Goal: Information Seeking & Learning: Learn about a topic

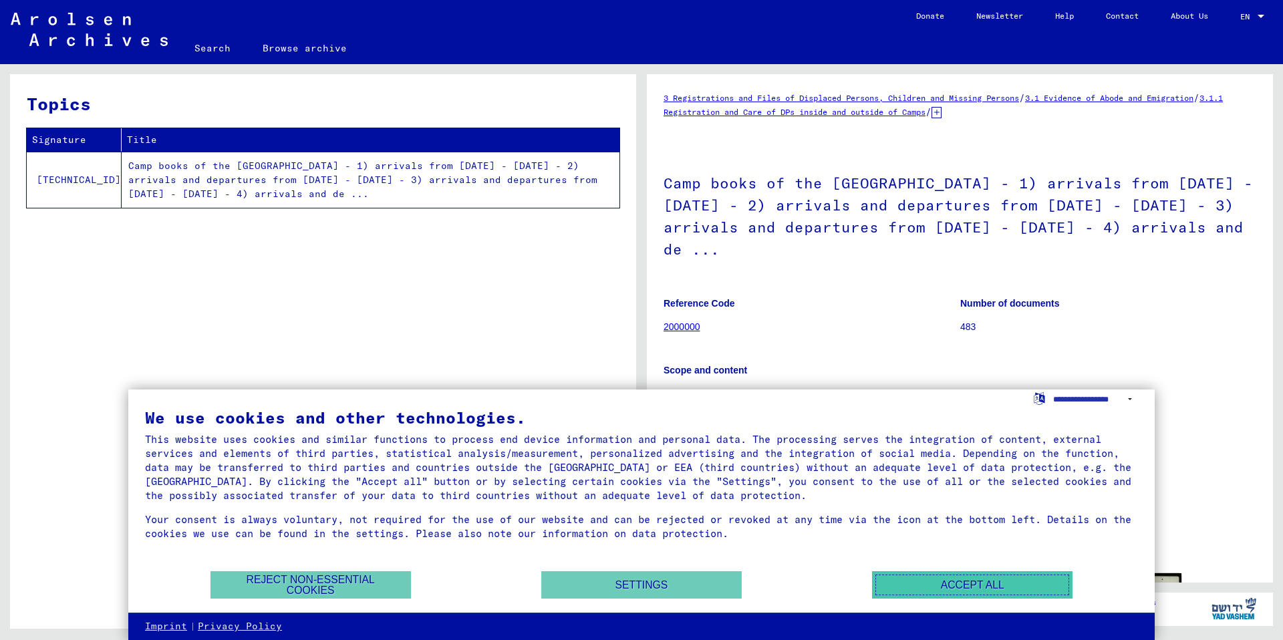
click at [886, 595] on button "Accept all" at bounding box center [972, 584] width 200 height 27
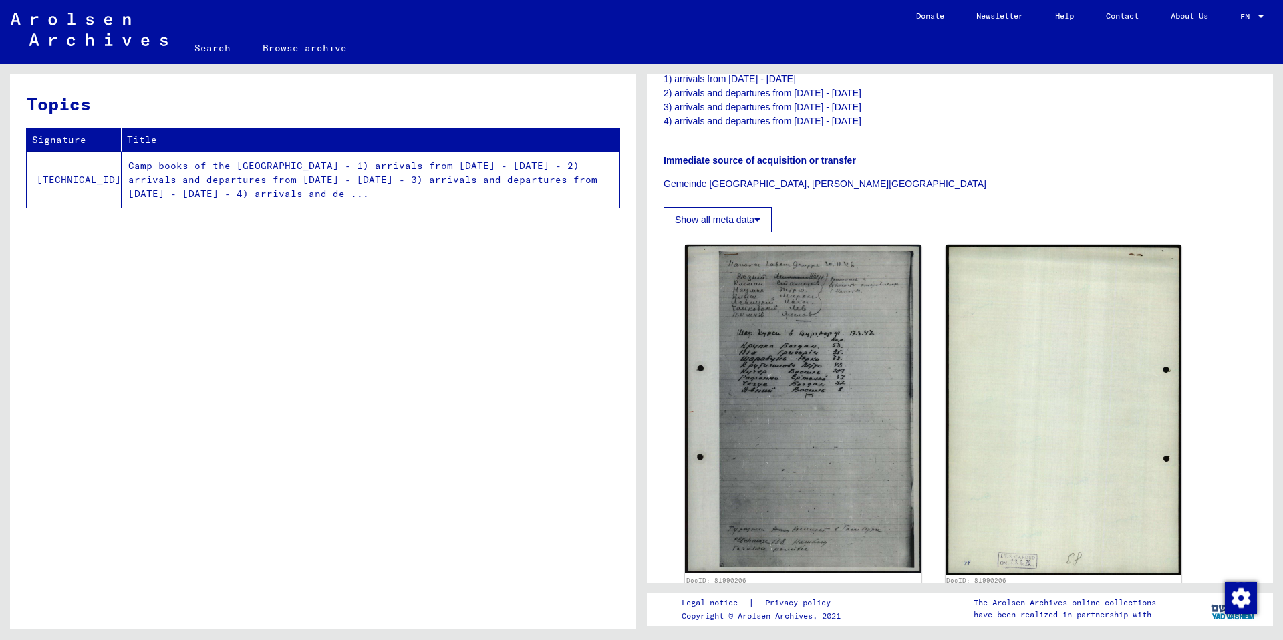
scroll to position [357, 0]
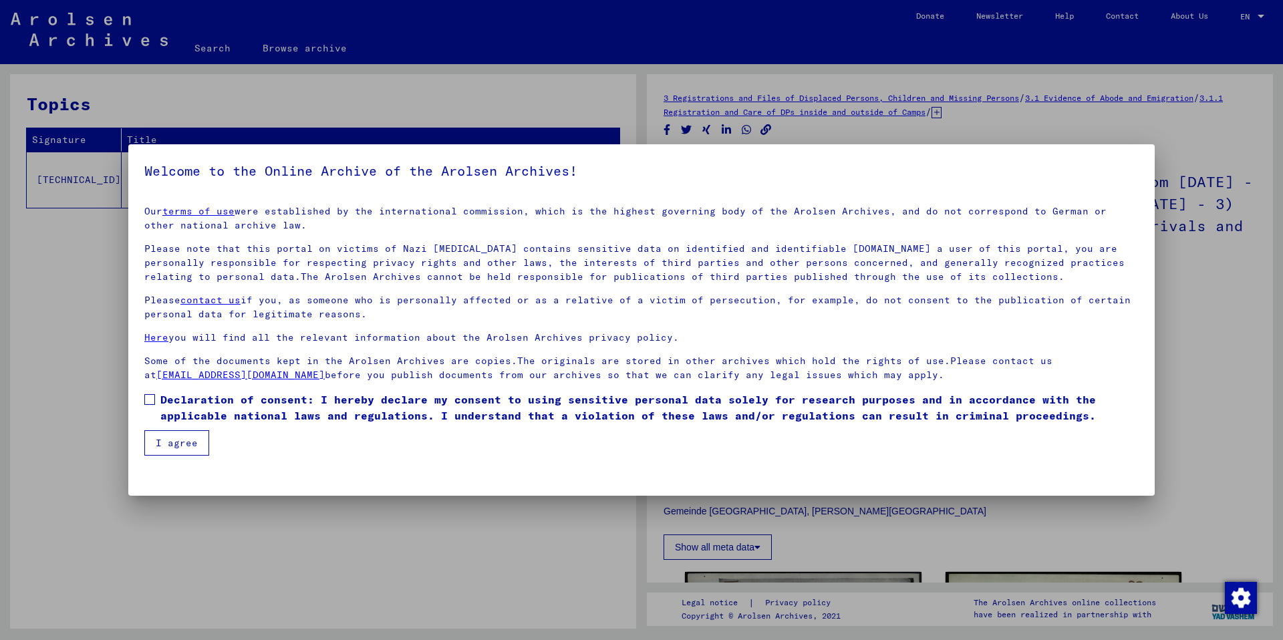
click at [152, 398] on span at bounding box center [149, 399] width 11 height 11
click at [164, 440] on button "I agree" at bounding box center [176, 442] width 65 height 25
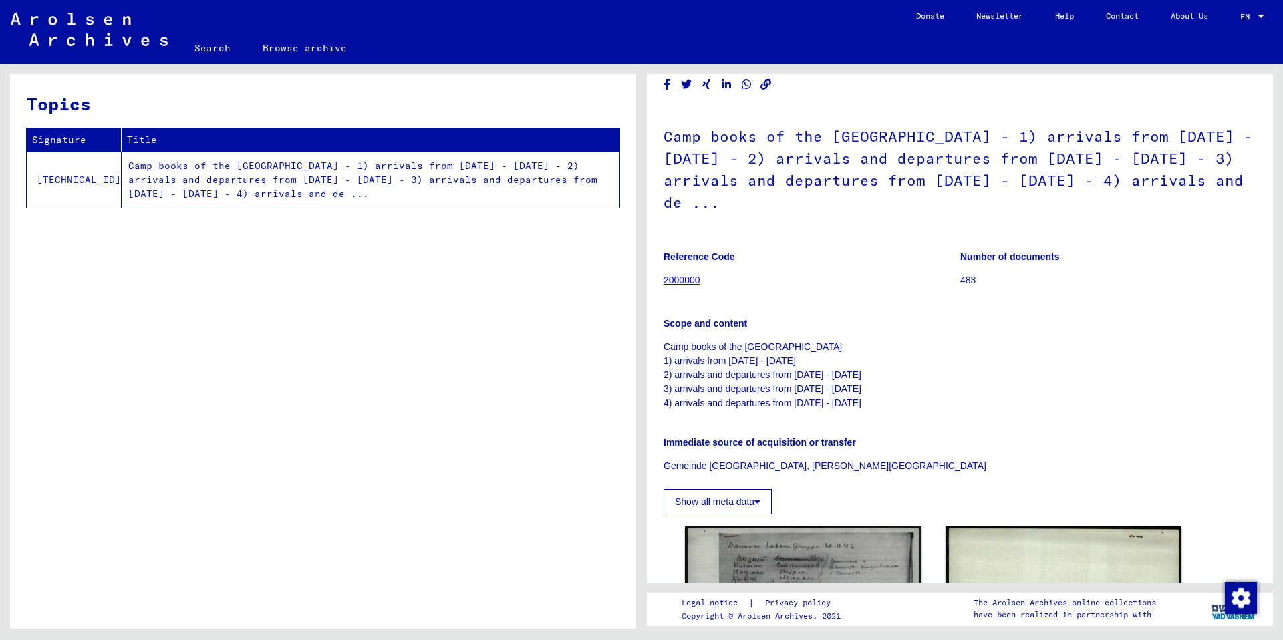
scroll to position [39, 0]
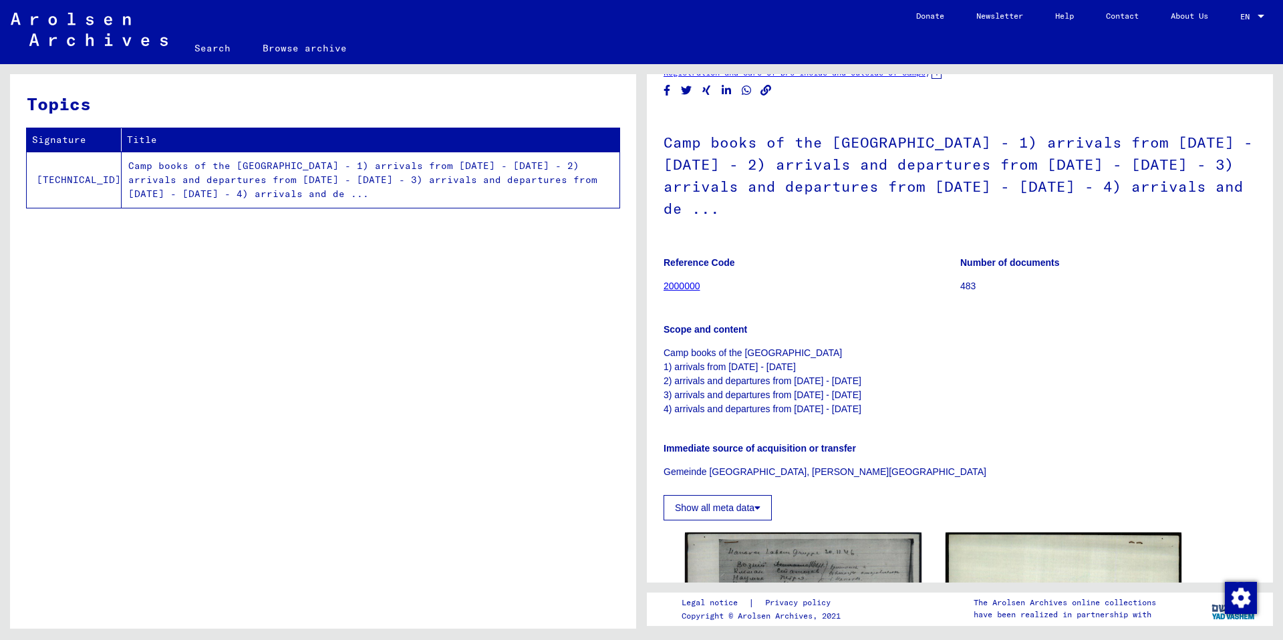
click at [682, 289] on link "2000000" at bounding box center [682, 286] width 37 height 11
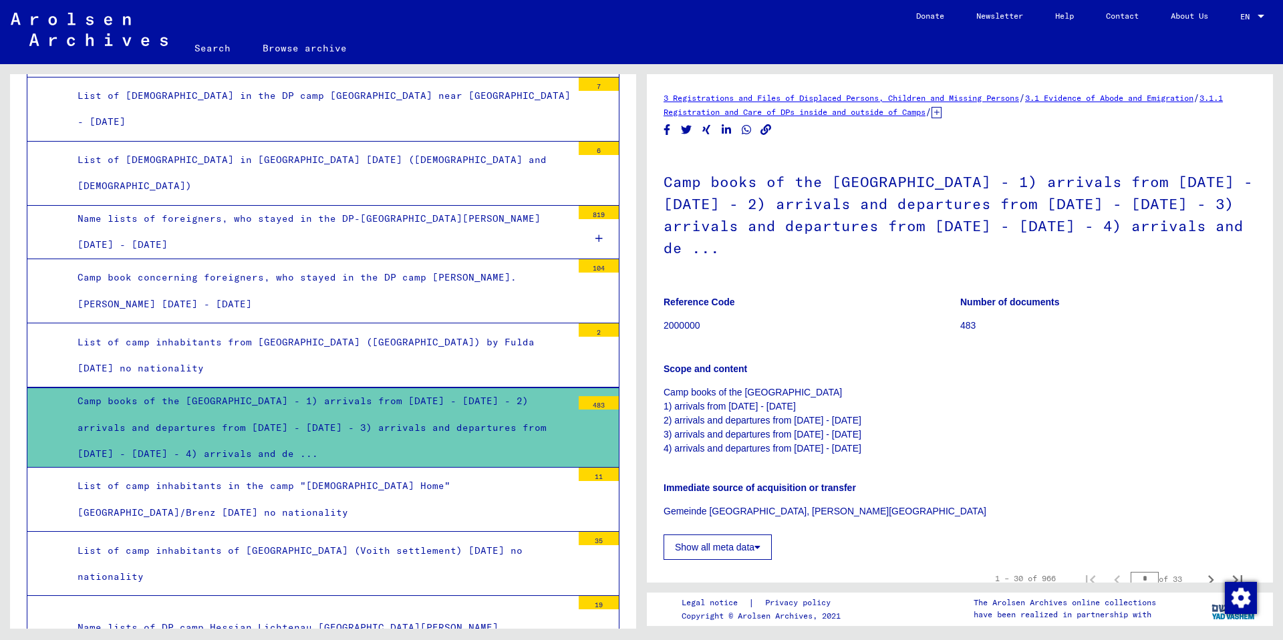
scroll to position [1, 0]
click at [407, 388] on div "Camp books of the [GEOGRAPHIC_DATA] - 1) arrivals from [DATE] - [DATE] - 2) arr…" at bounding box center [319, 427] width 504 height 79
click at [587, 396] on div "483" at bounding box center [599, 402] width 40 height 13
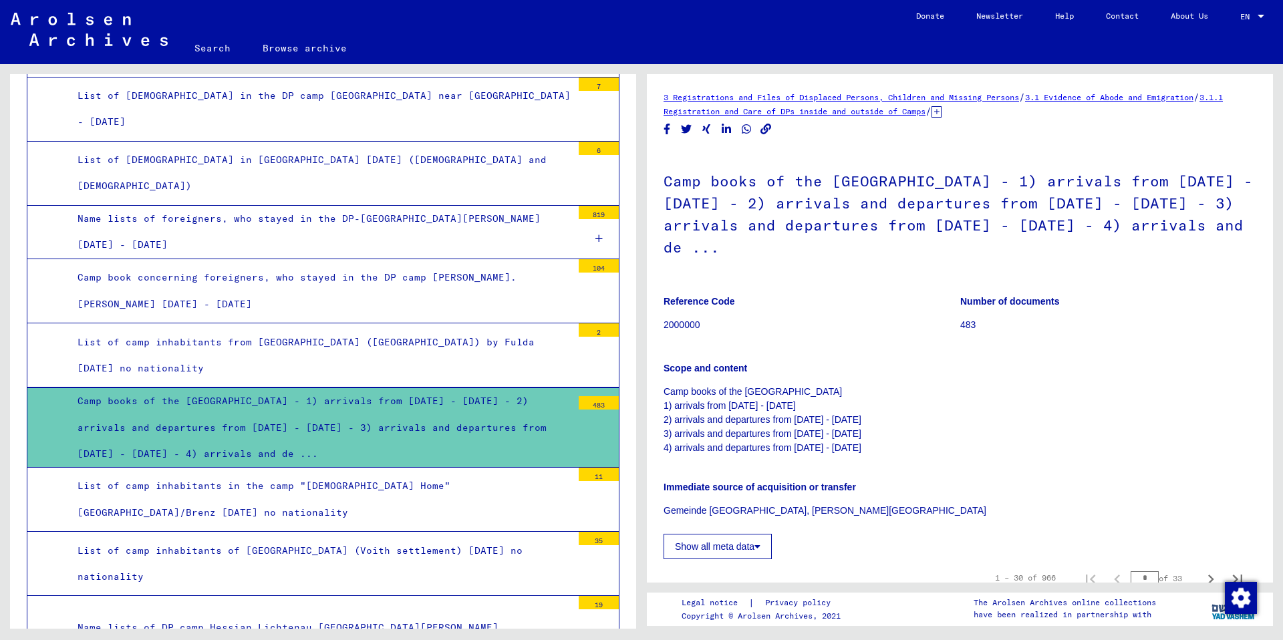
click at [506, 388] on div "Camp books of the [GEOGRAPHIC_DATA] - 1) arrivals from [DATE] - [DATE] - 2) arr…" at bounding box center [319, 427] width 504 height 79
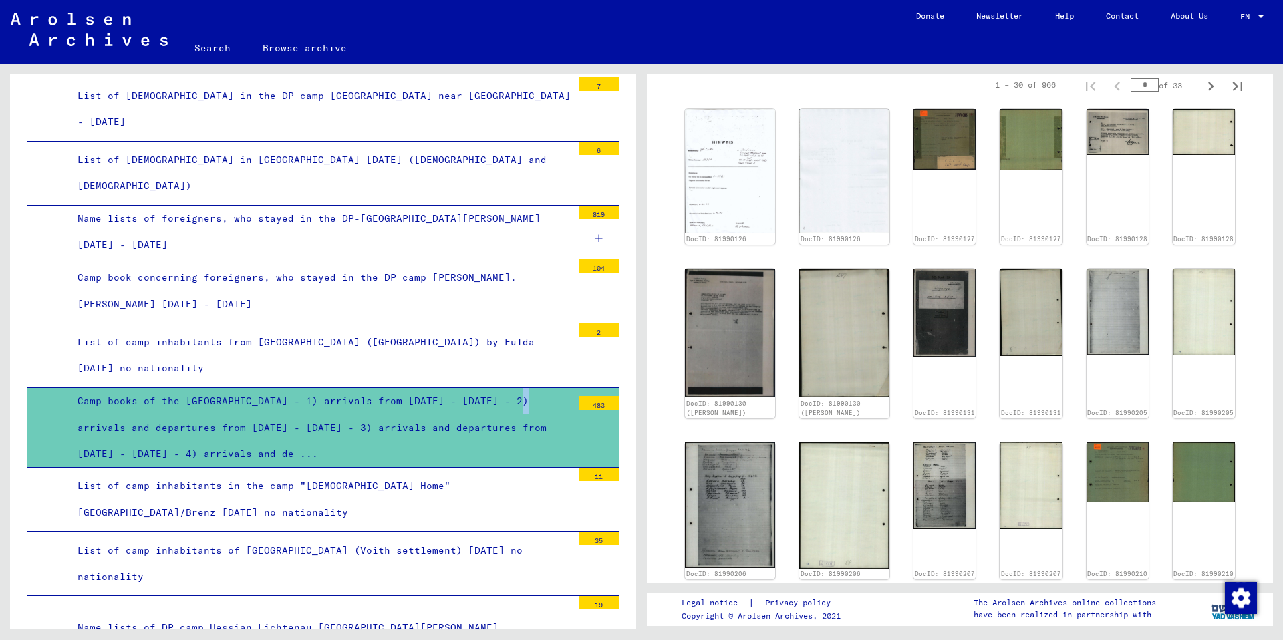
scroll to position [495, 0]
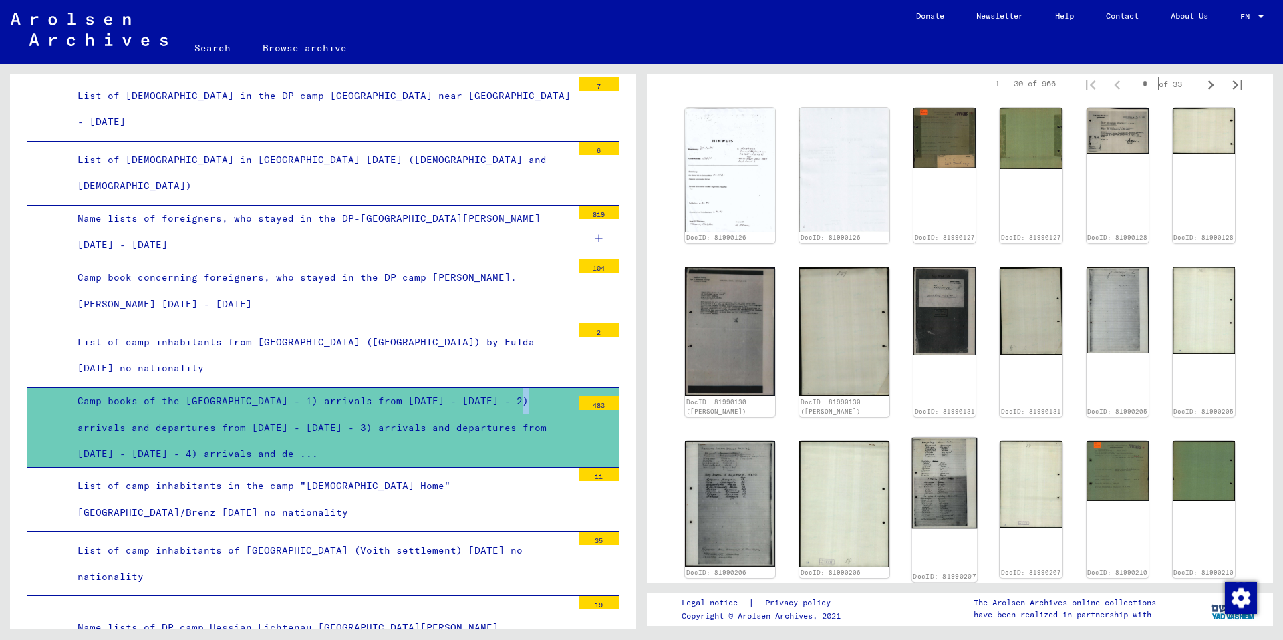
click at [912, 456] on img at bounding box center [944, 484] width 65 height 92
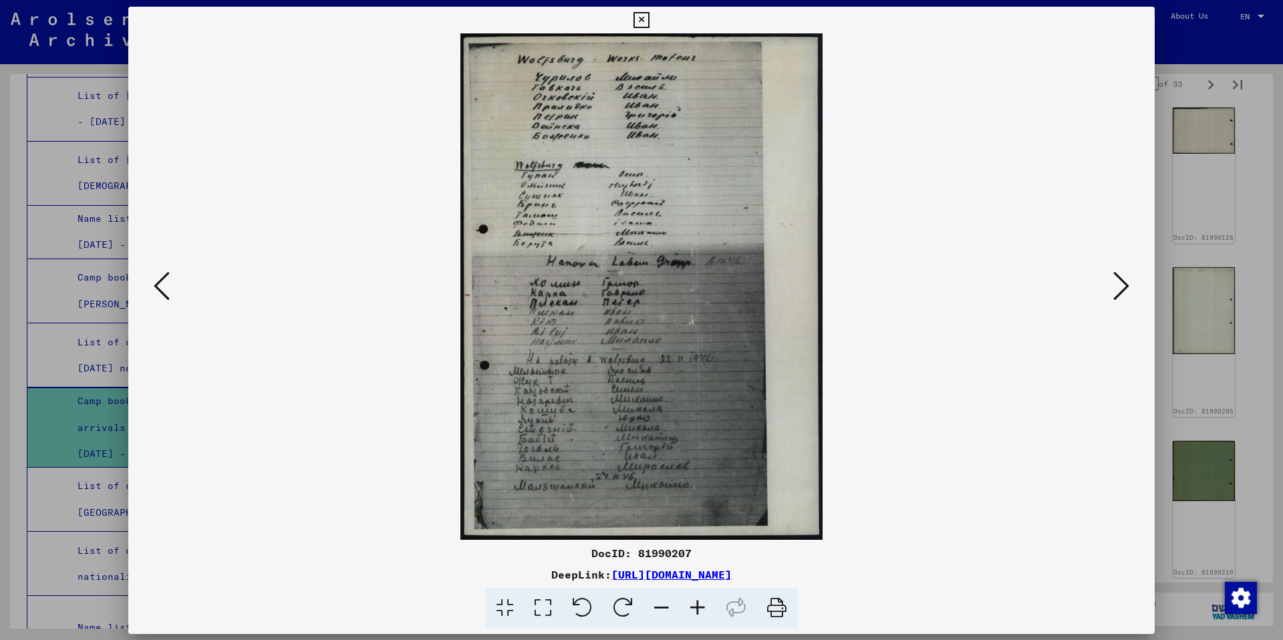
click at [909, 456] on img at bounding box center [641, 286] width 935 height 506
click at [1121, 287] on icon at bounding box center [1121, 285] width 16 height 32
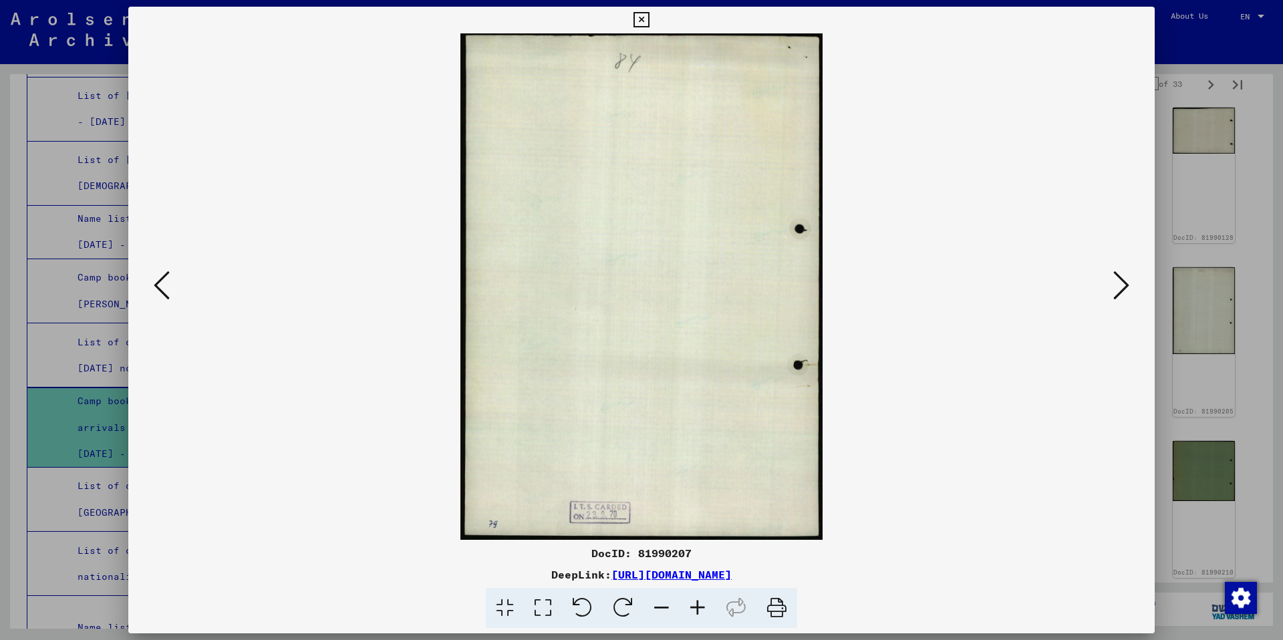
click at [1121, 287] on icon at bounding box center [1121, 285] width 16 height 32
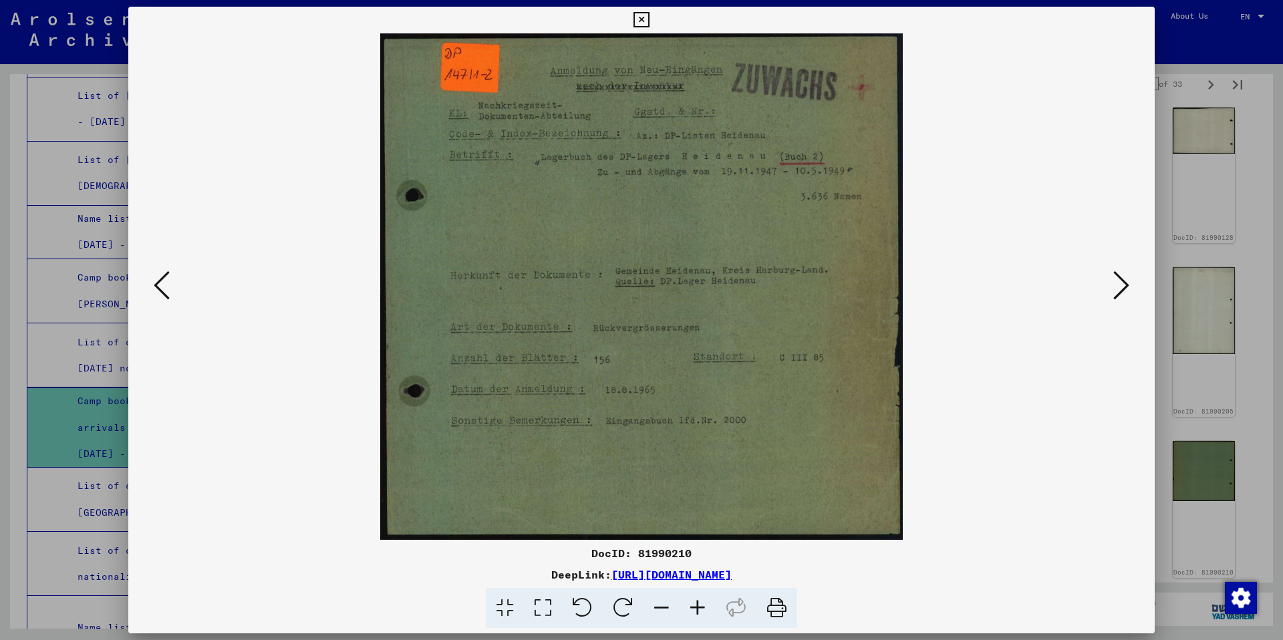
click at [1121, 287] on icon at bounding box center [1121, 285] width 16 height 32
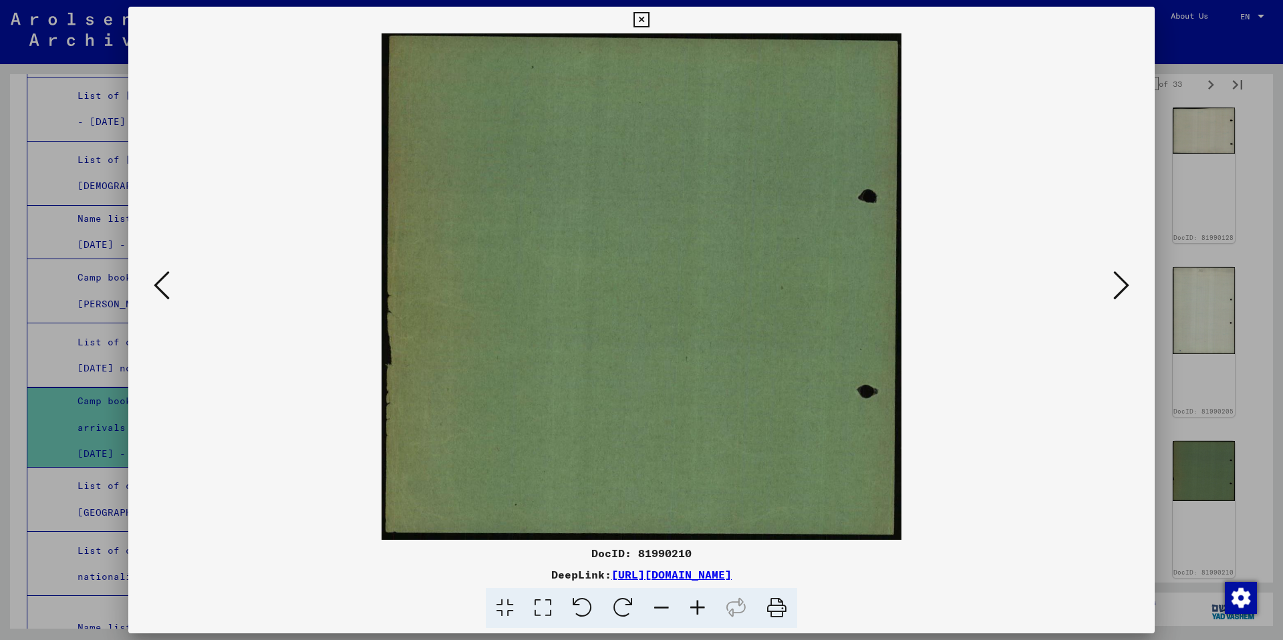
click at [1121, 287] on icon at bounding box center [1121, 285] width 16 height 32
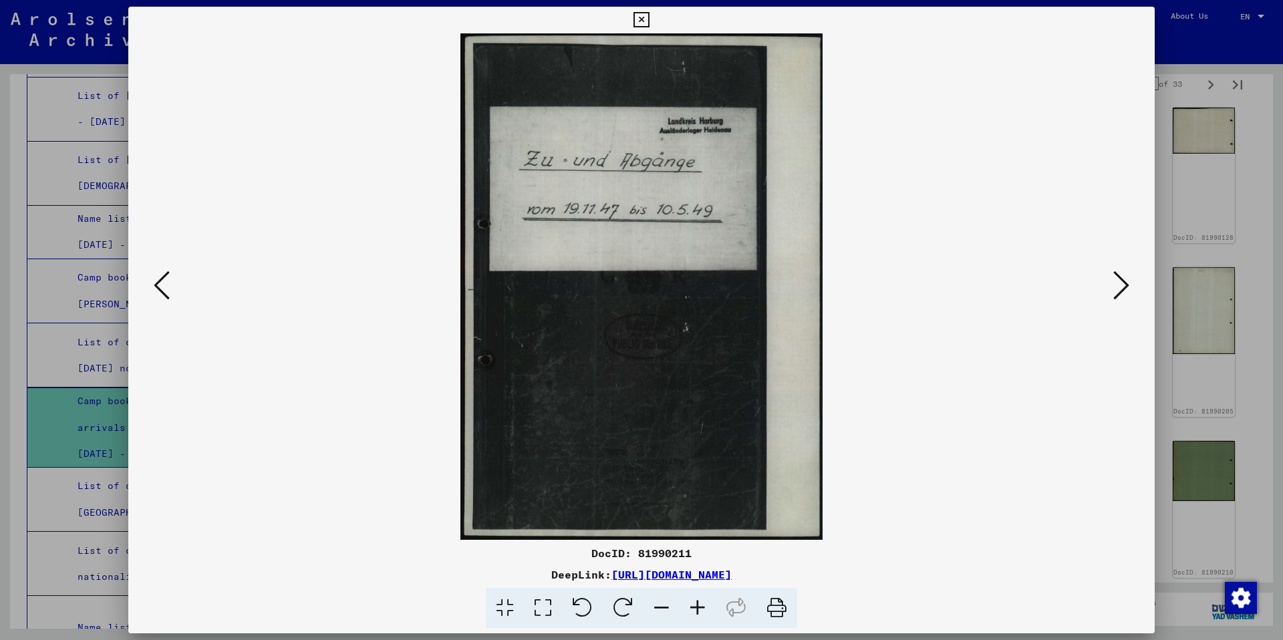
click at [1121, 287] on icon at bounding box center [1121, 285] width 16 height 32
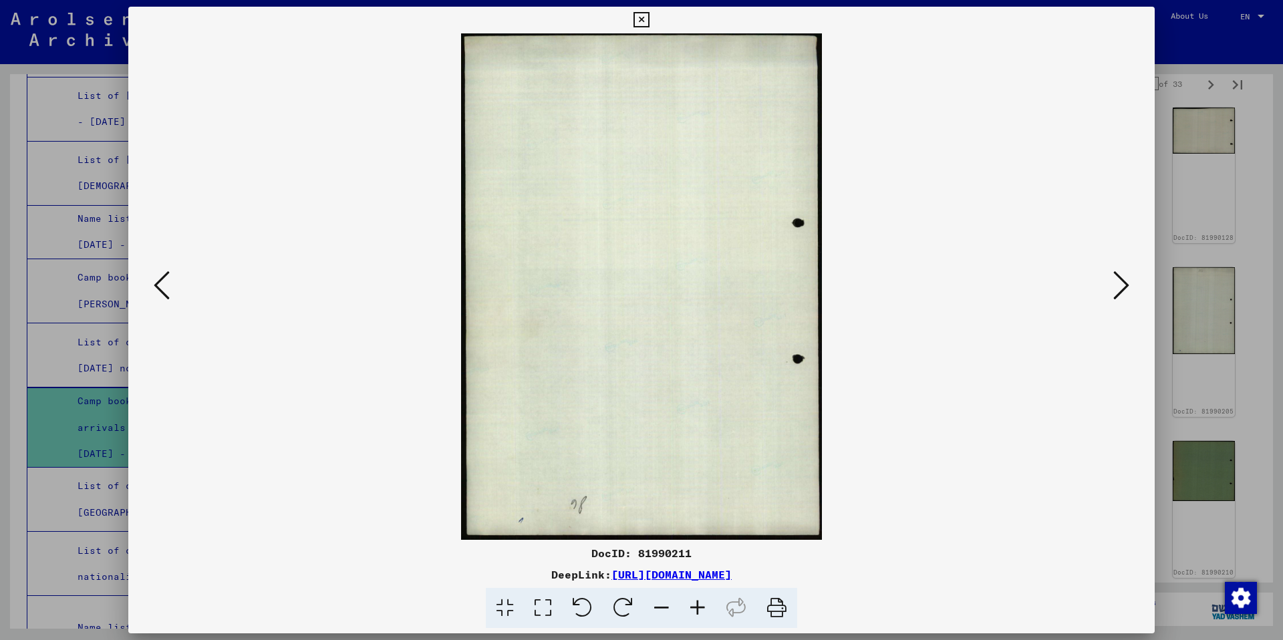
click at [1121, 287] on icon at bounding box center [1121, 285] width 16 height 32
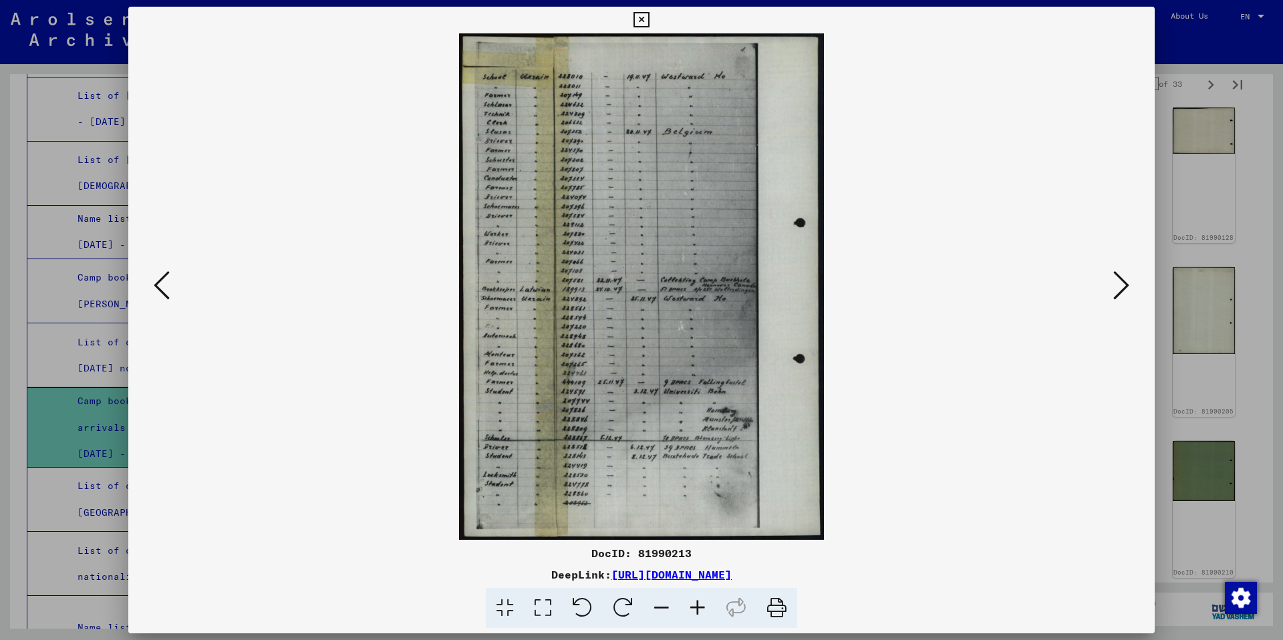
click at [703, 611] on icon at bounding box center [698, 608] width 36 height 41
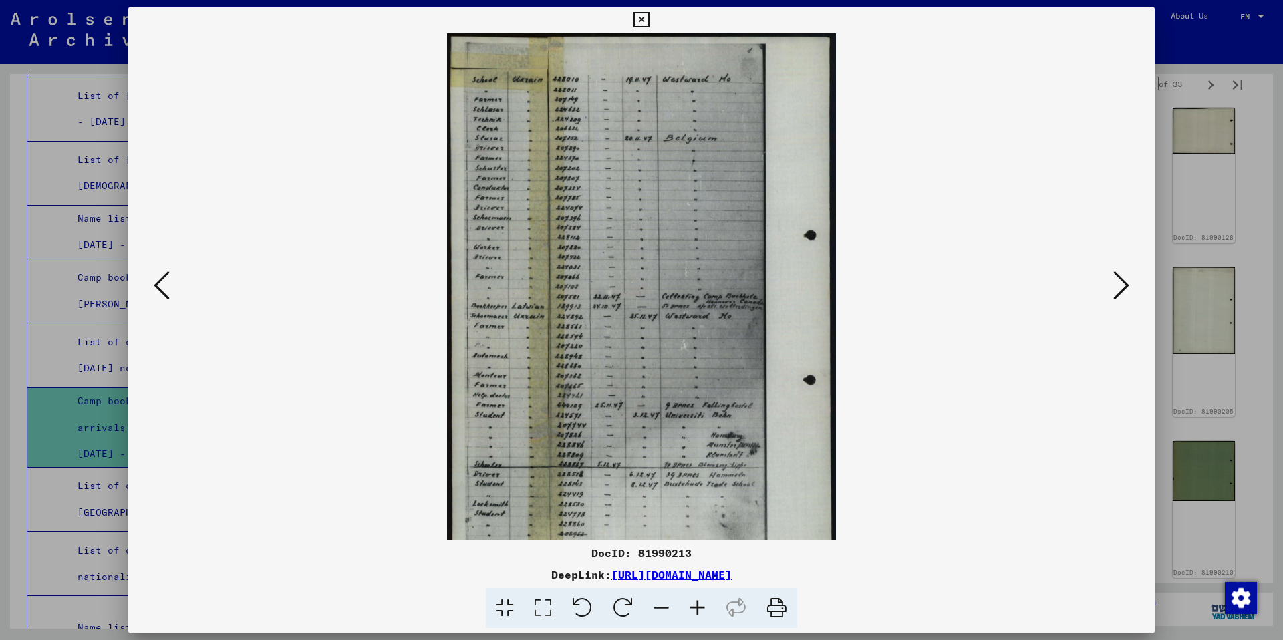
click at [703, 611] on icon at bounding box center [698, 608] width 36 height 41
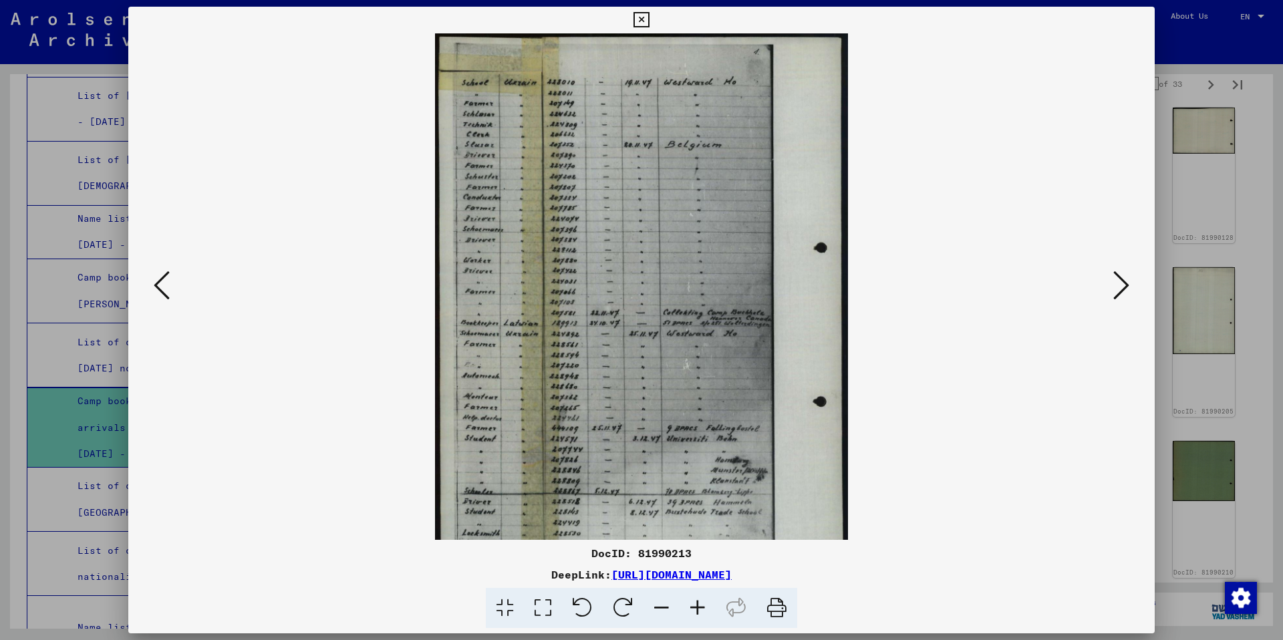
click at [1127, 287] on icon at bounding box center [1121, 285] width 16 height 32
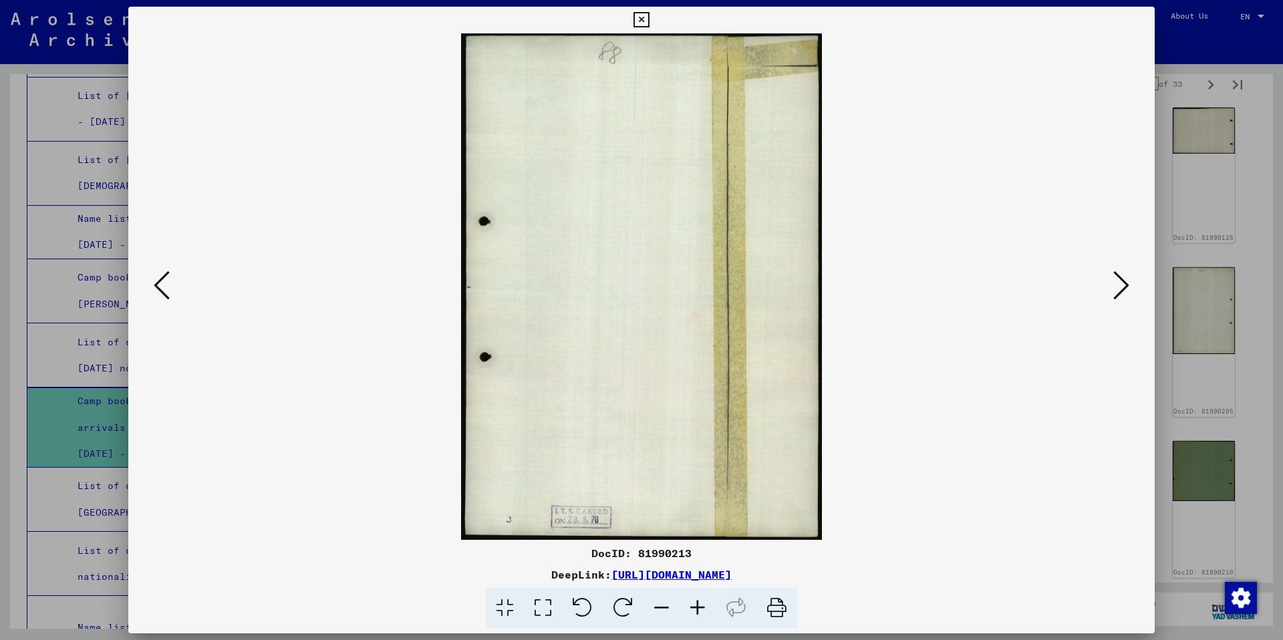
click at [1127, 287] on icon at bounding box center [1121, 285] width 16 height 32
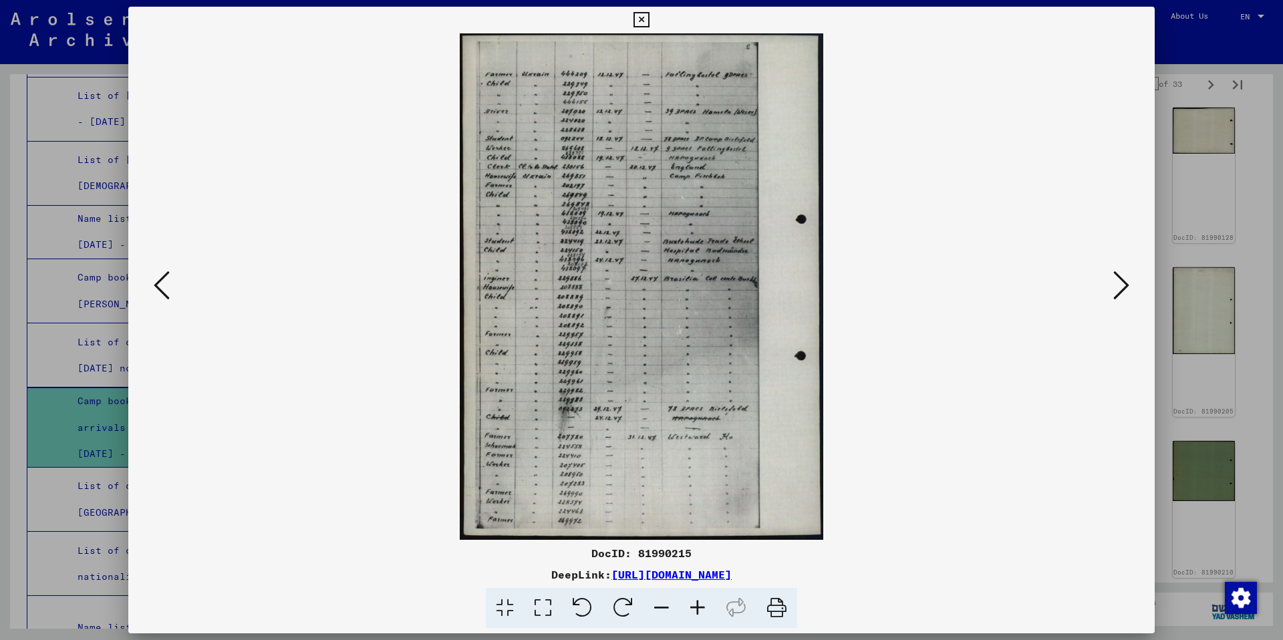
click at [1127, 287] on icon at bounding box center [1121, 285] width 16 height 32
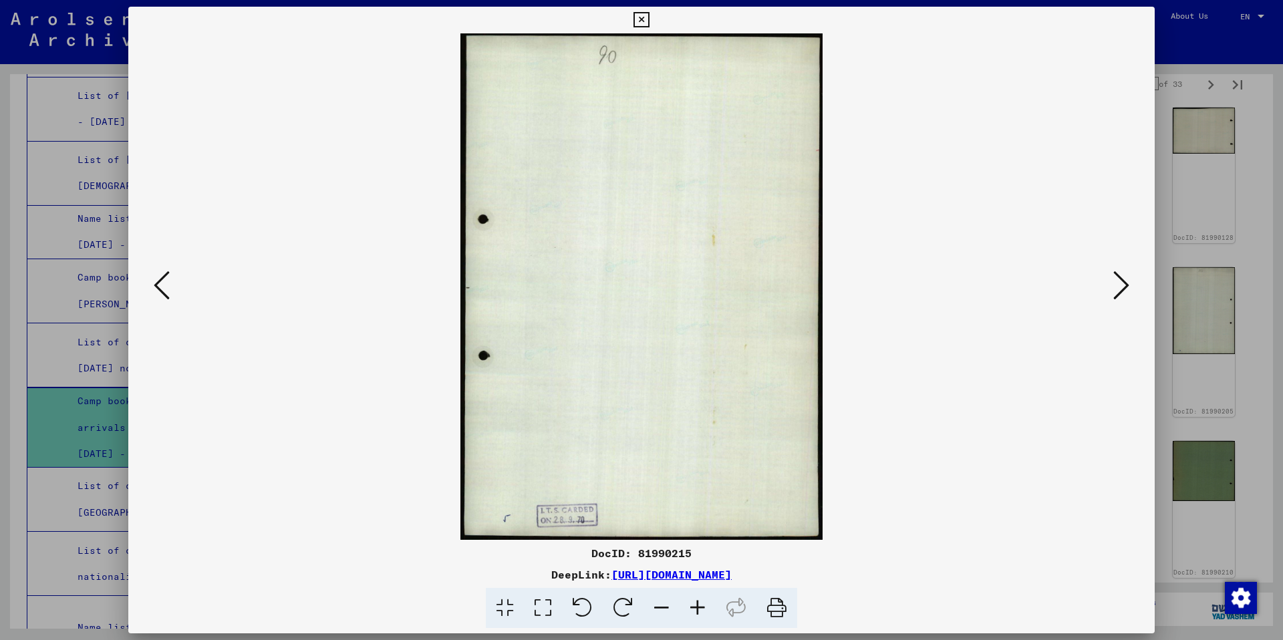
click at [1127, 287] on icon at bounding box center [1121, 285] width 16 height 32
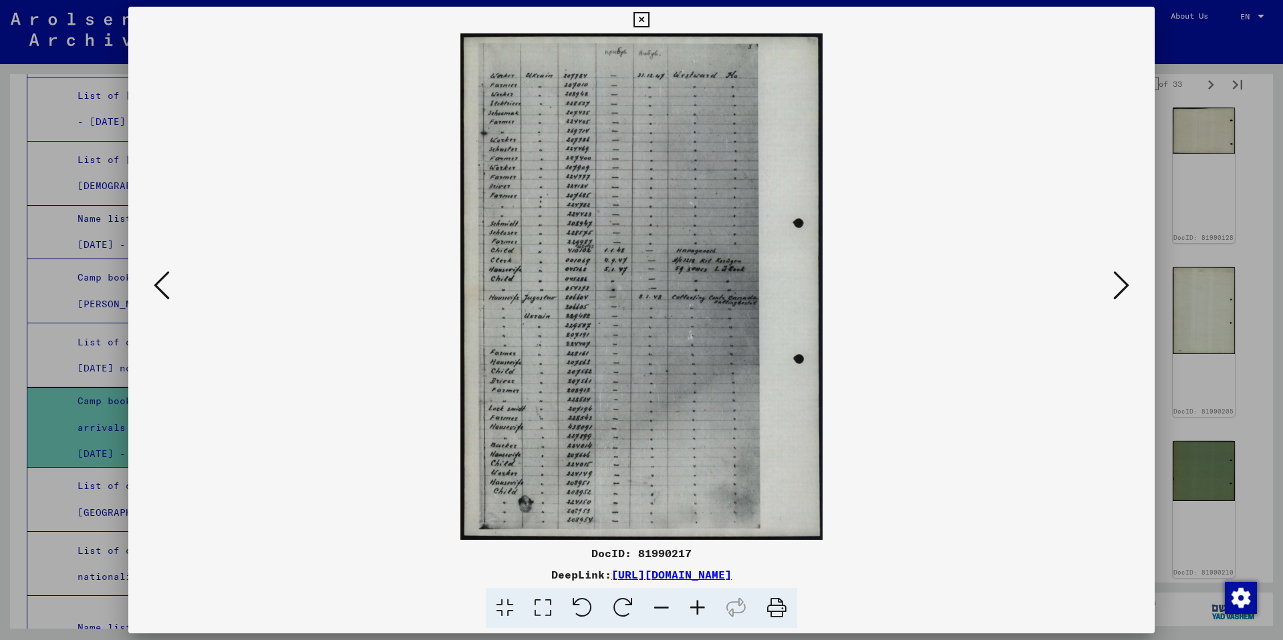
click at [1127, 287] on icon at bounding box center [1121, 285] width 16 height 32
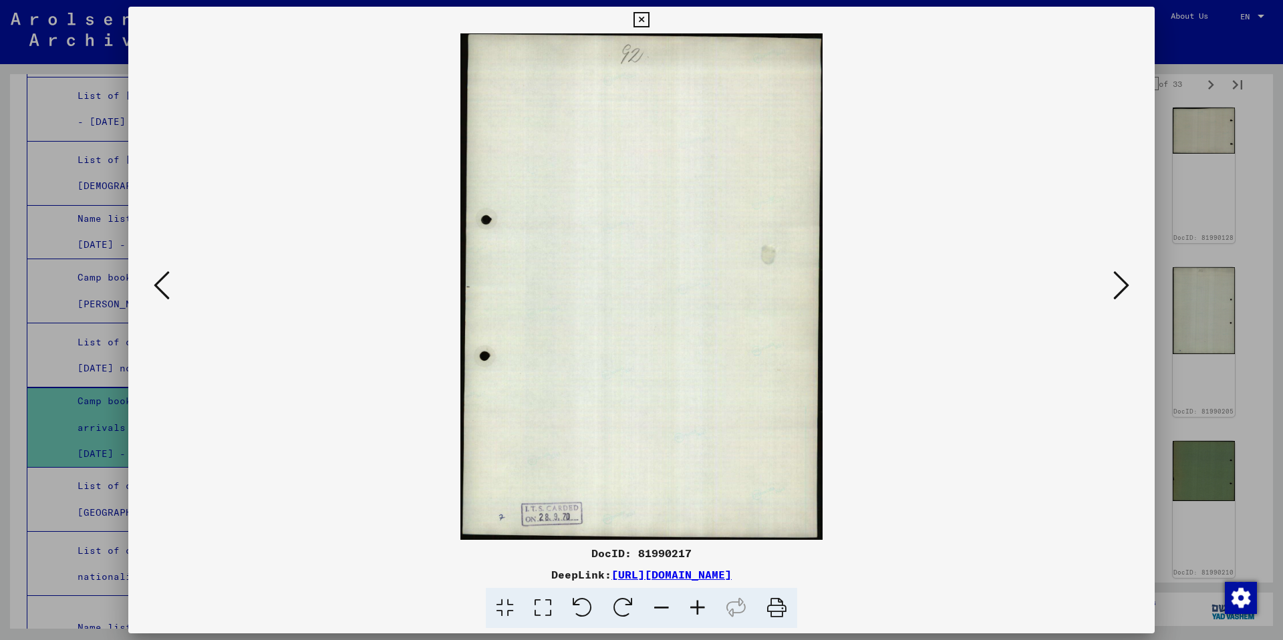
click at [1127, 287] on icon at bounding box center [1121, 285] width 16 height 32
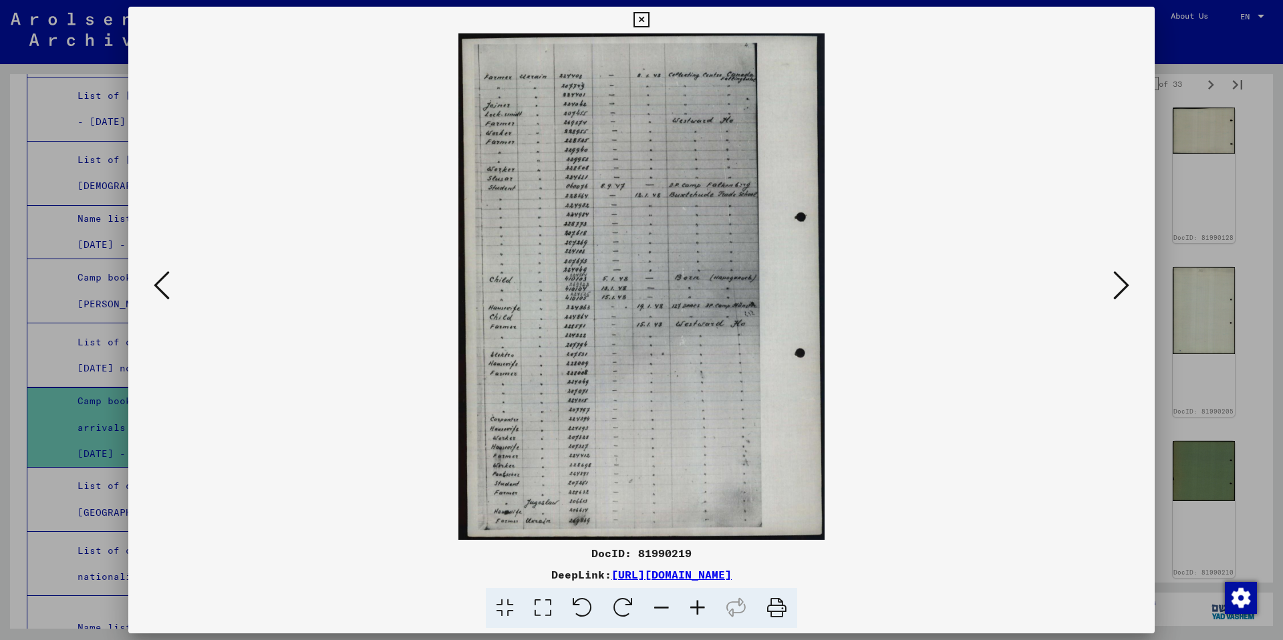
click at [1127, 287] on icon at bounding box center [1121, 285] width 16 height 32
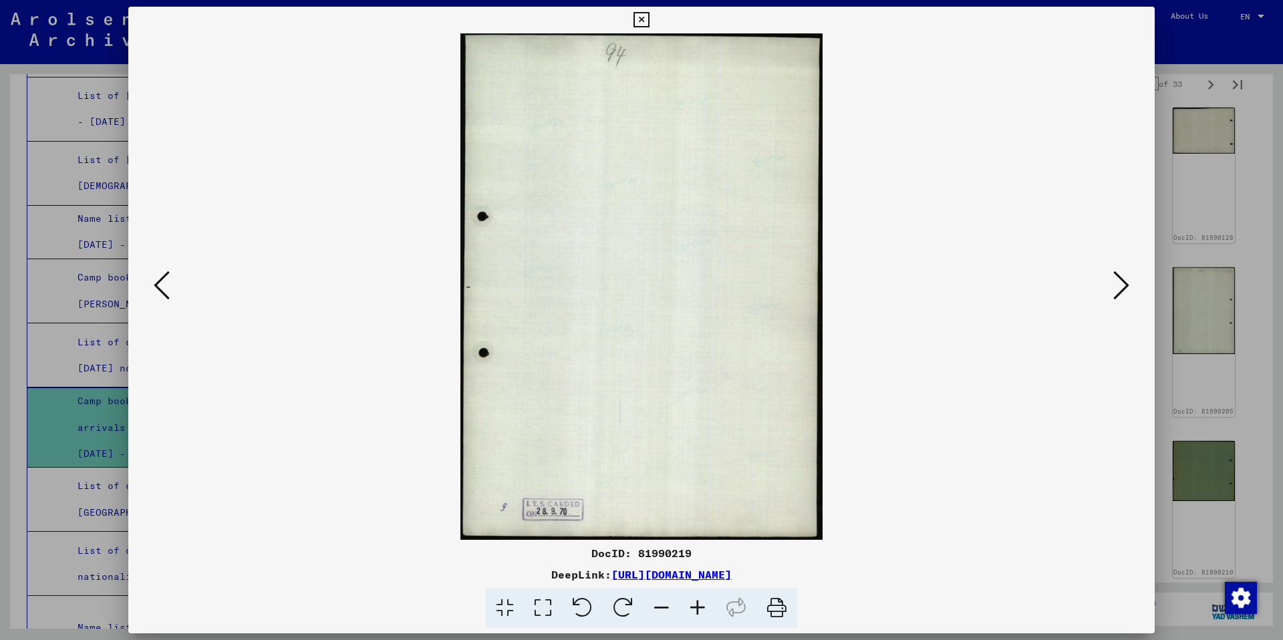
click at [1127, 287] on icon at bounding box center [1121, 285] width 16 height 32
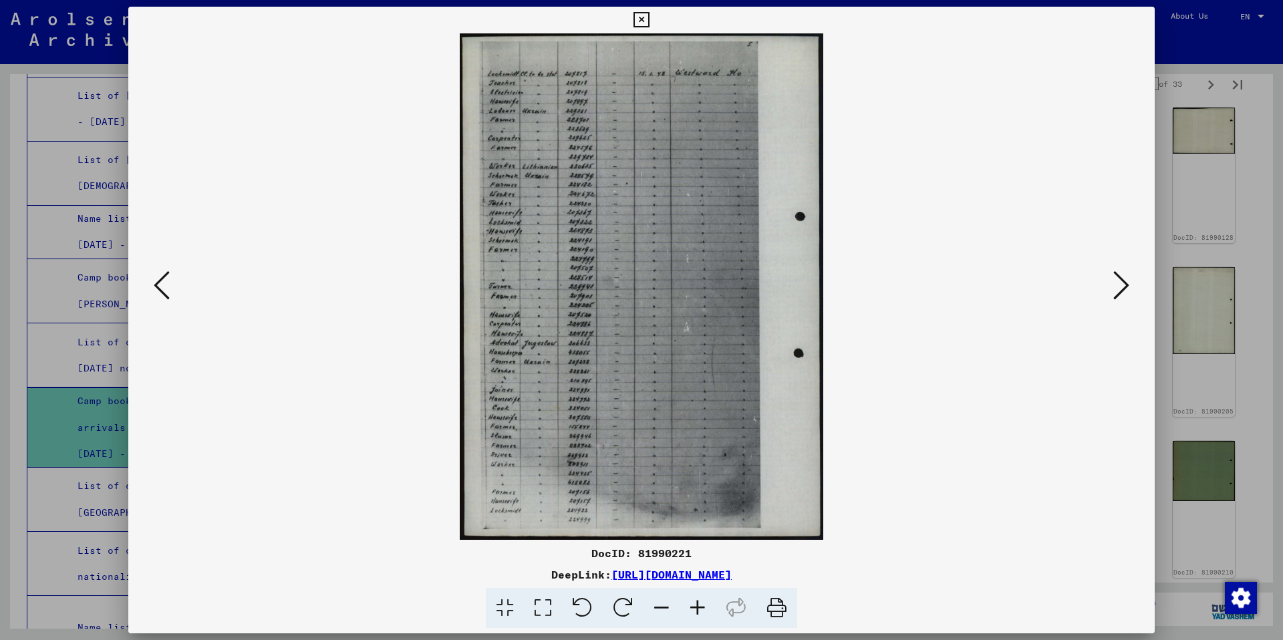
click at [700, 610] on icon at bounding box center [698, 608] width 36 height 41
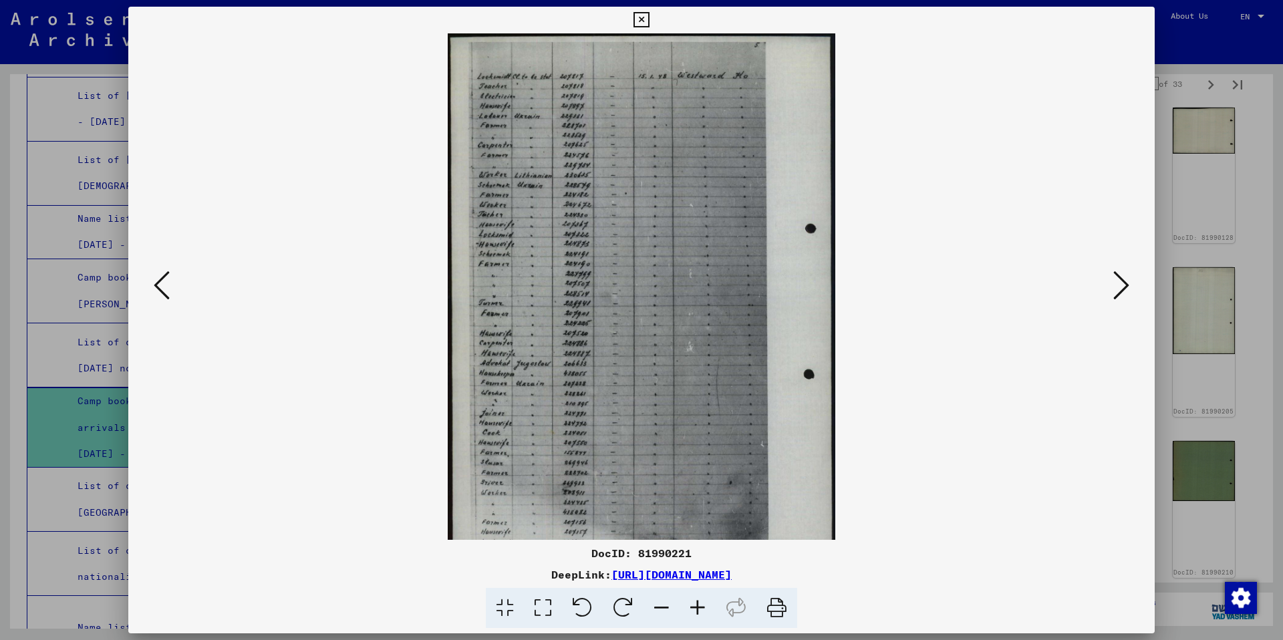
click at [700, 610] on icon at bounding box center [698, 608] width 36 height 41
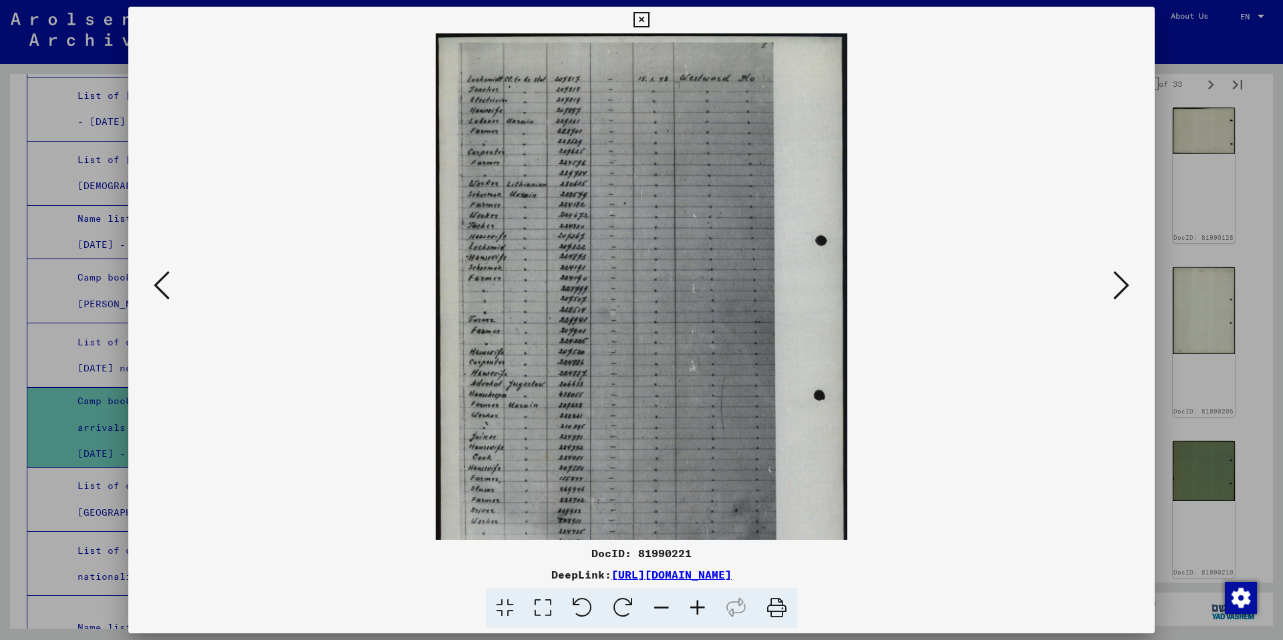
click at [700, 610] on icon at bounding box center [698, 608] width 36 height 41
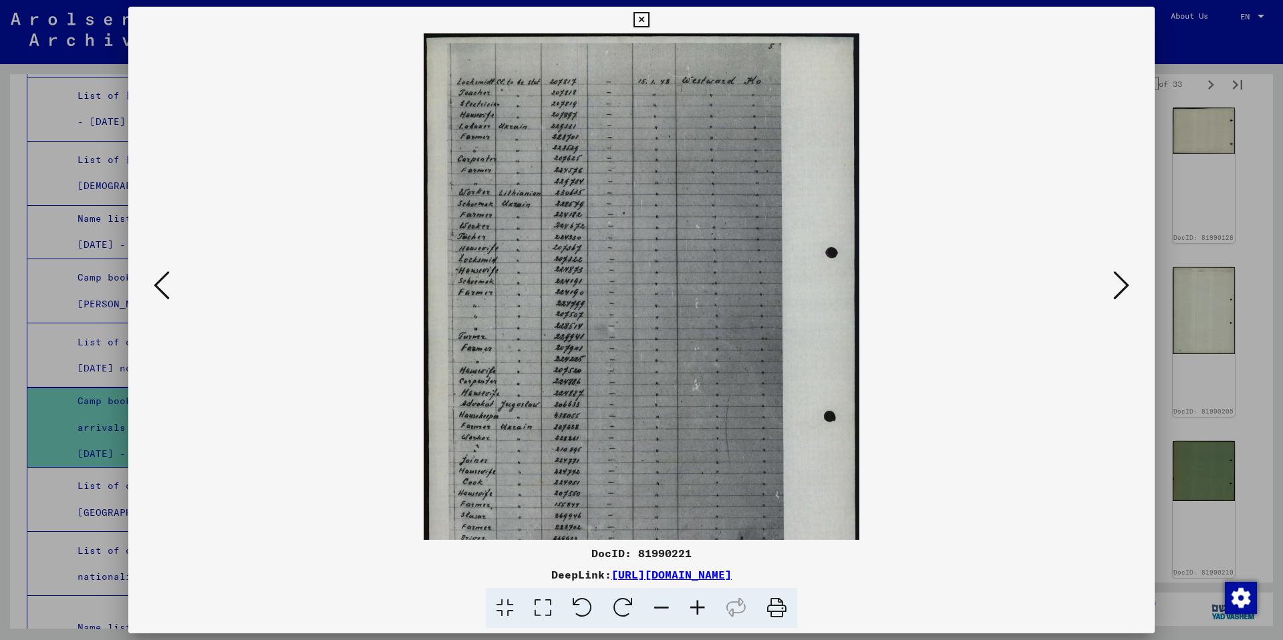
click at [700, 610] on icon at bounding box center [698, 608] width 36 height 41
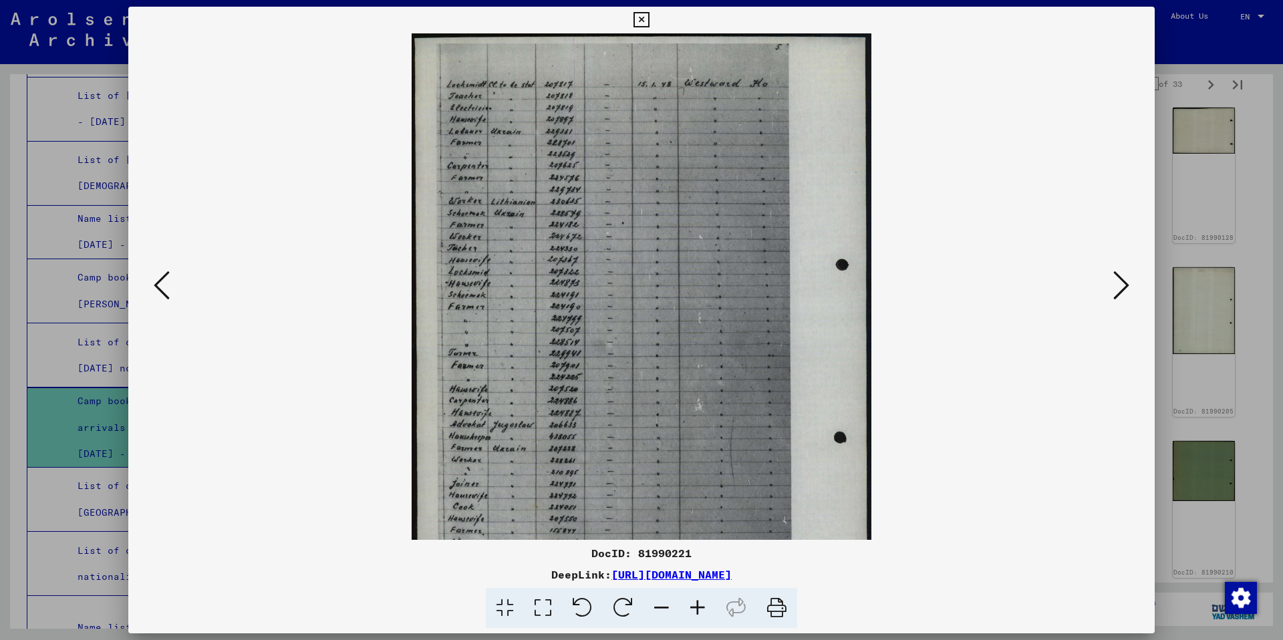
click at [779, 610] on icon at bounding box center [776, 608] width 41 height 41
click at [1129, 283] on button at bounding box center [1121, 286] width 24 height 38
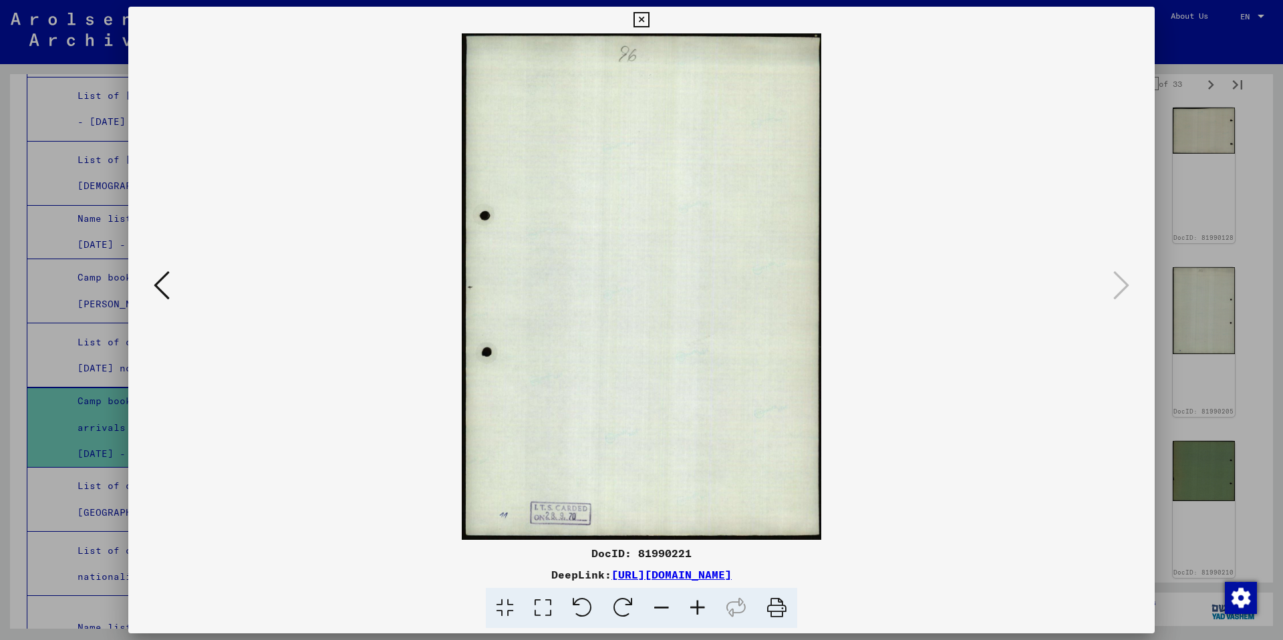
click at [397, 189] on viewer-one-image at bounding box center [641, 286] width 935 height 506
click at [935, 271] on viewer-one-image at bounding box center [641, 286] width 935 height 506
click at [167, 277] on icon at bounding box center [162, 285] width 16 height 32
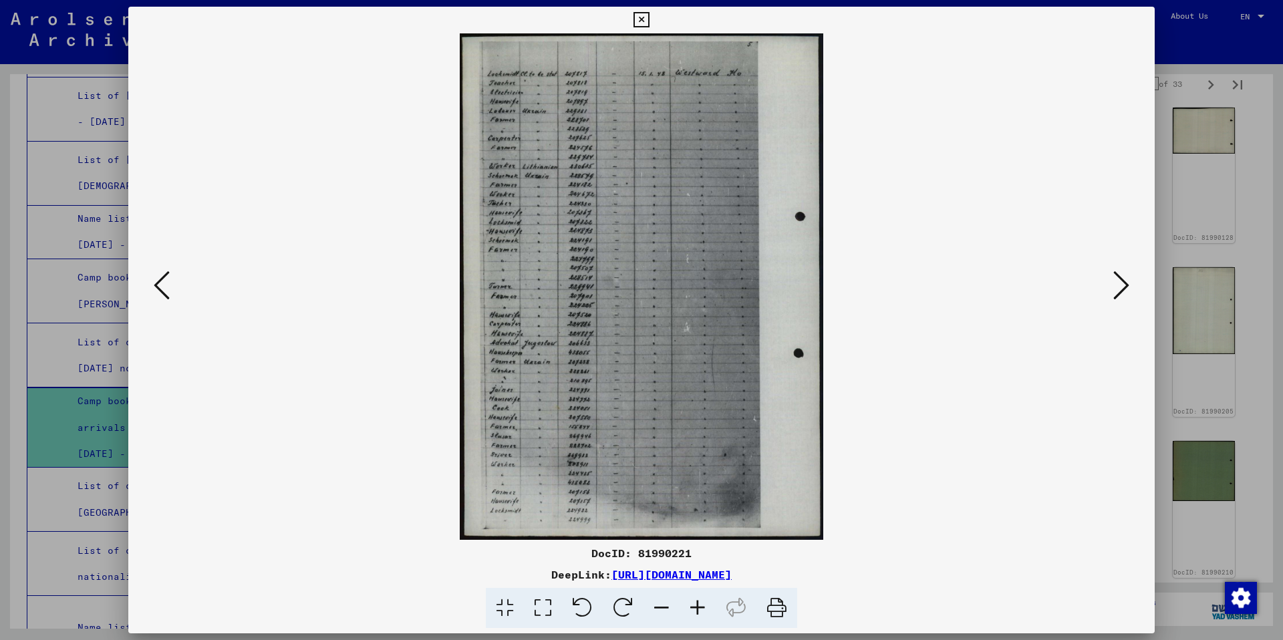
click at [167, 277] on icon at bounding box center [162, 285] width 16 height 32
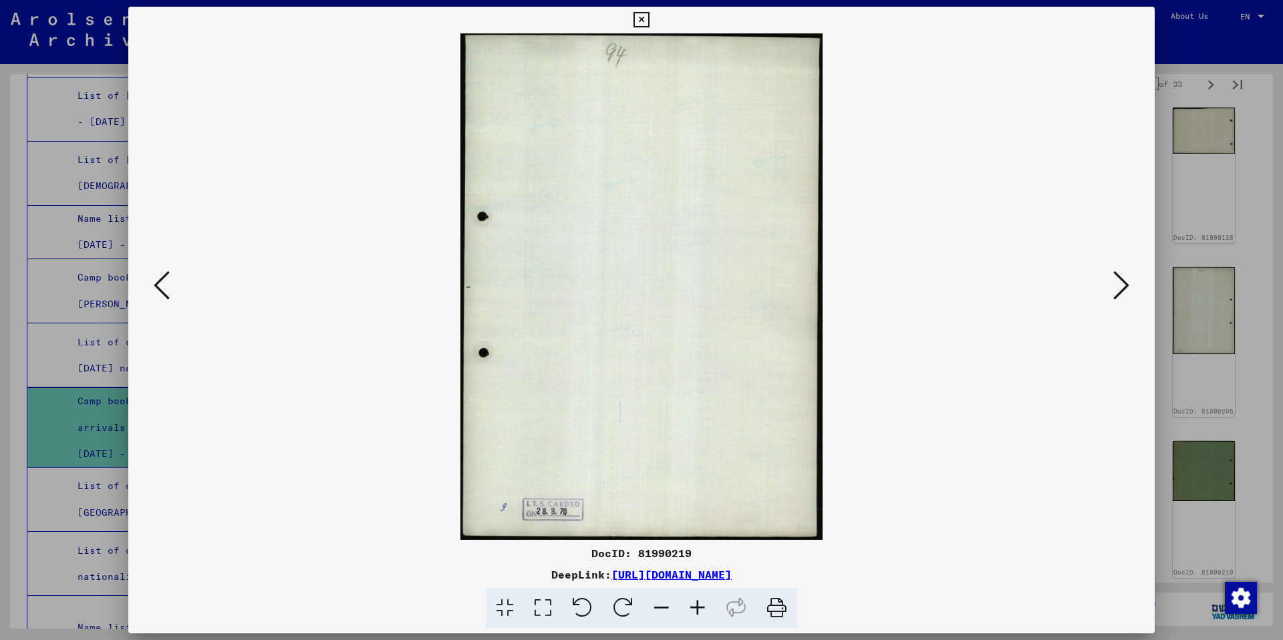
click at [167, 277] on icon at bounding box center [162, 285] width 16 height 32
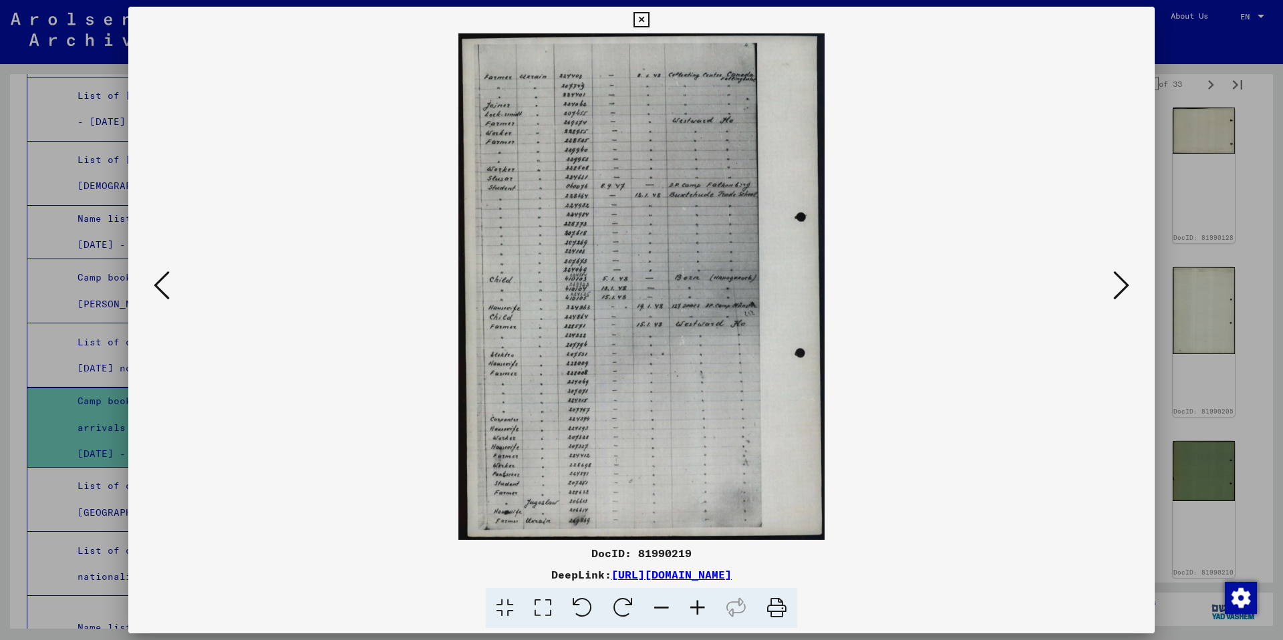
click at [167, 277] on icon at bounding box center [162, 285] width 16 height 32
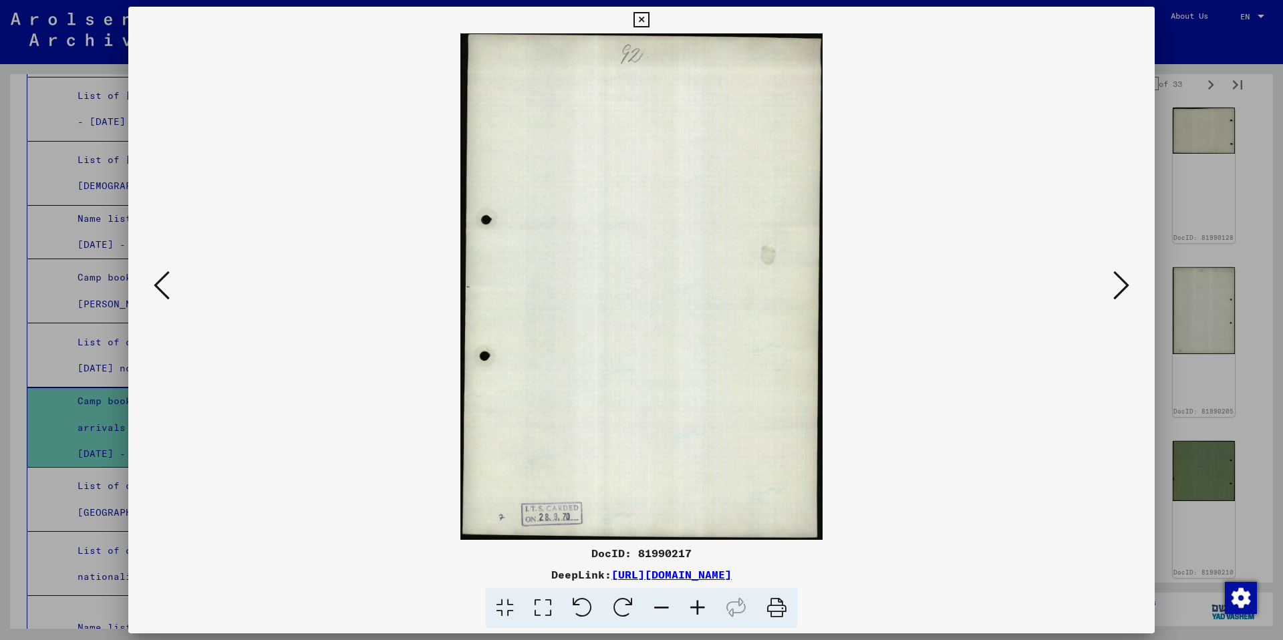
click at [167, 277] on icon at bounding box center [162, 285] width 16 height 32
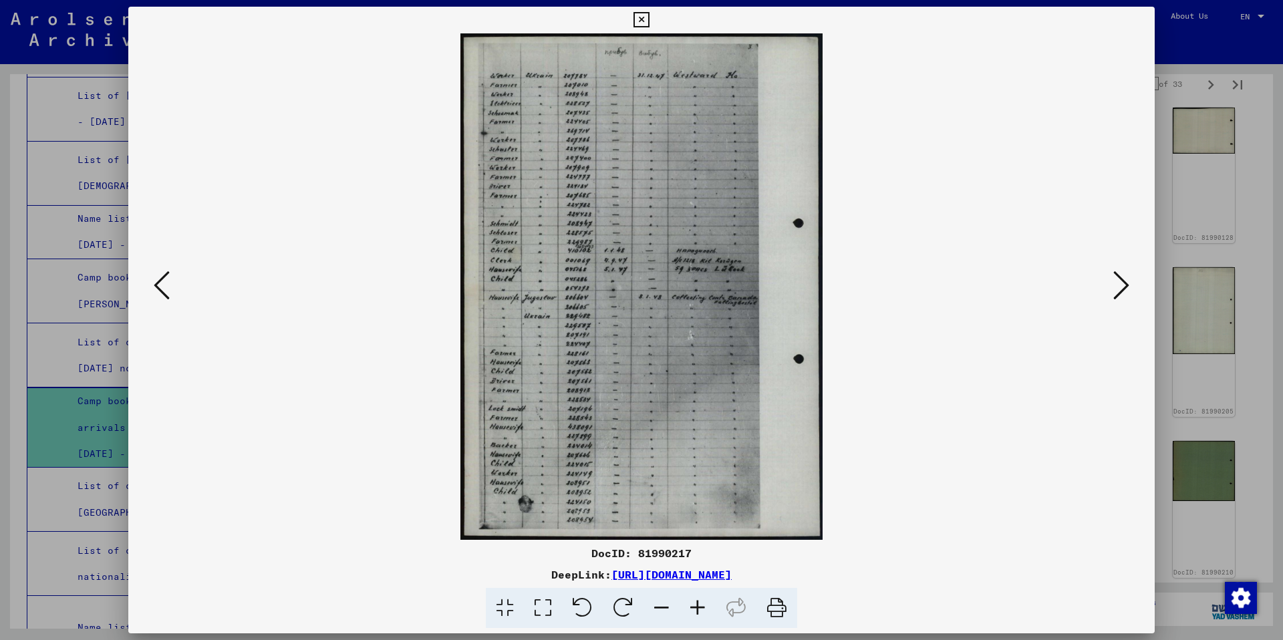
click at [695, 603] on icon at bounding box center [698, 608] width 36 height 41
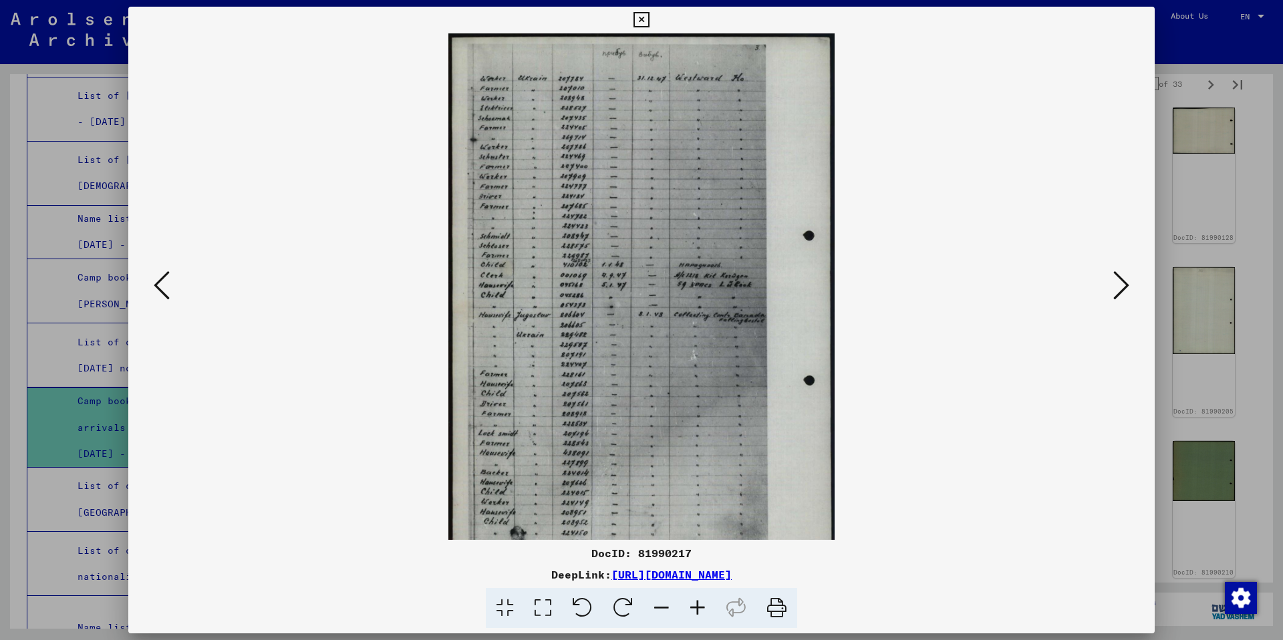
click at [695, 603] on icon at bounding box center [698, 608] width 36 height 41
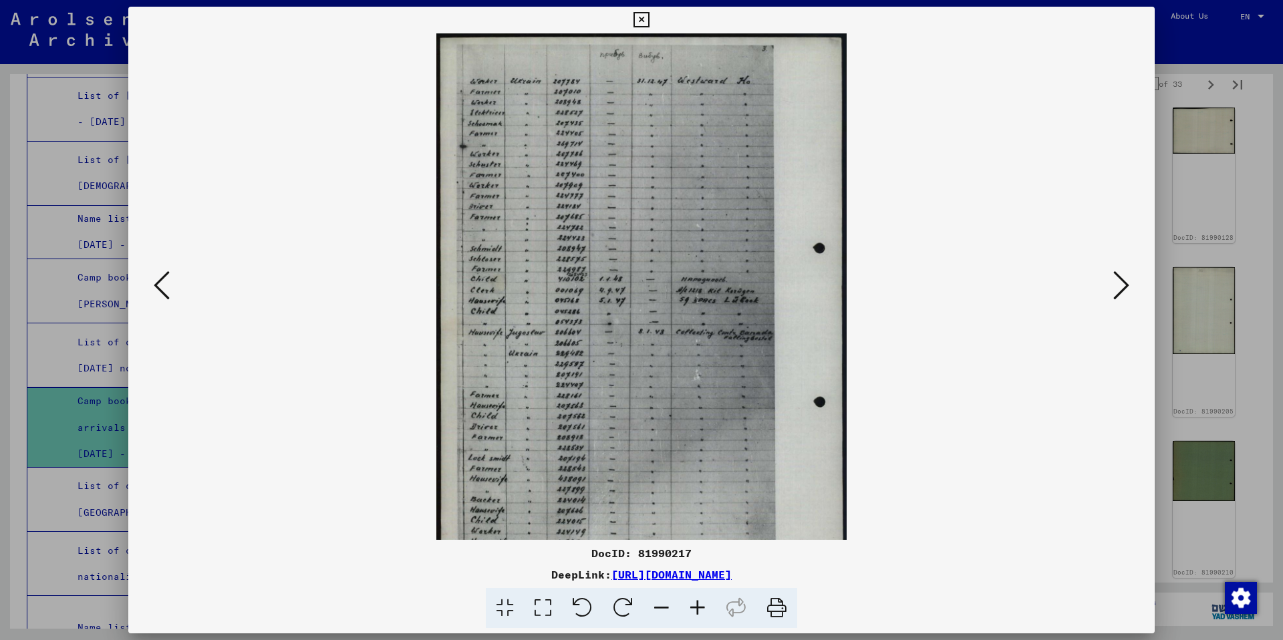
click at [697, 604] on icon at bounding box center [698, 608] width 36 height 41
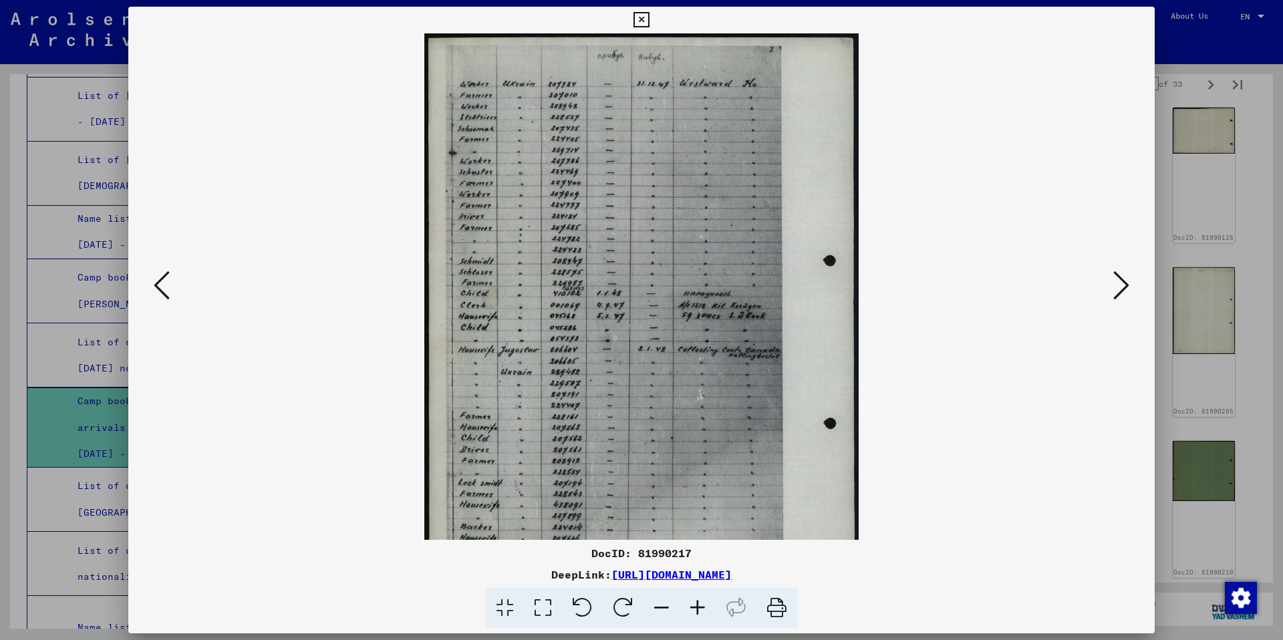
click at [697, 604] on icon at bounding box center [698, 608] width 36 height 41
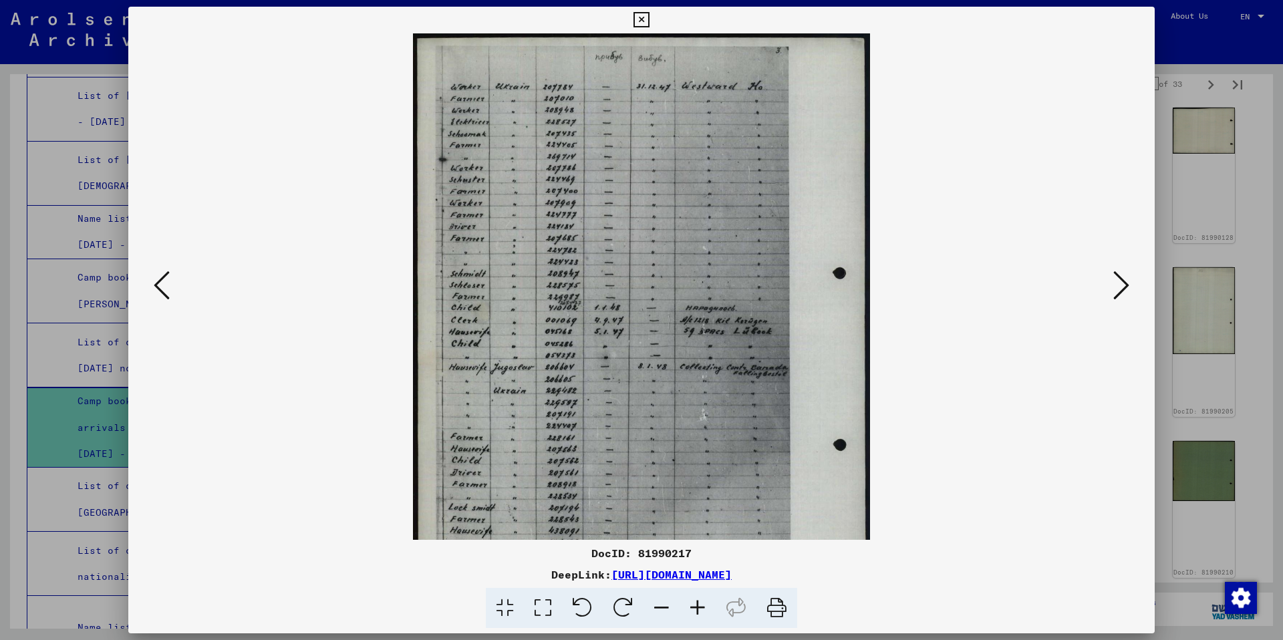
click at [698, 604] on icon at bounding box center [698, 608] width 36 height 41
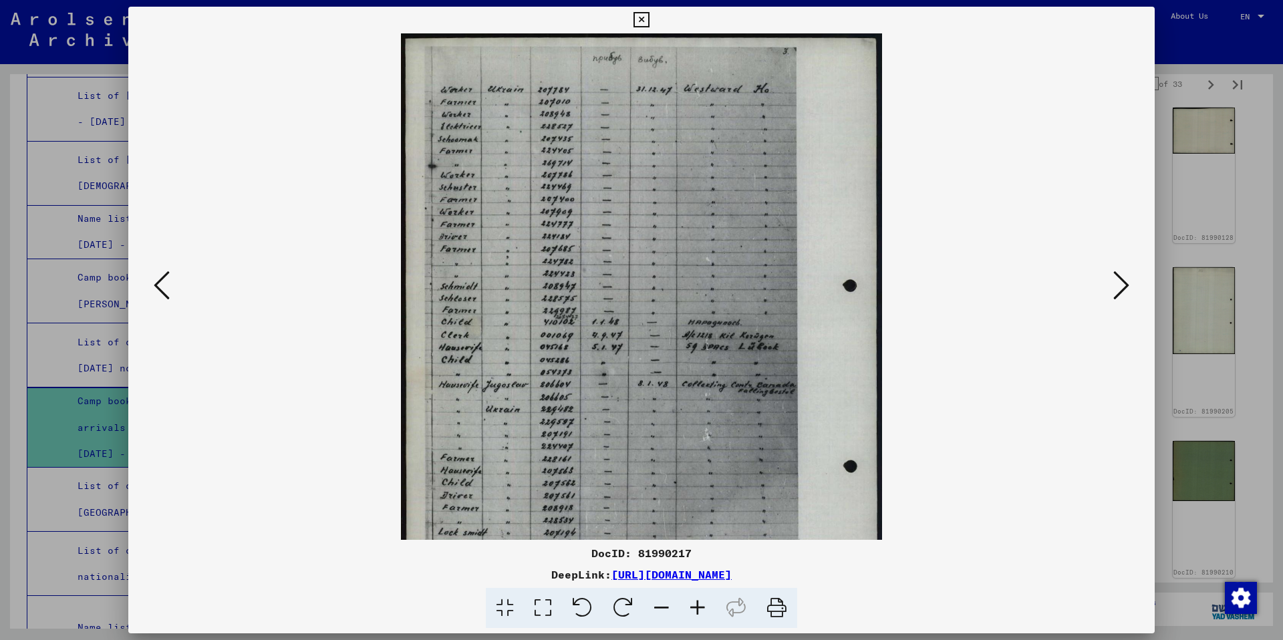
click at [698, 604] on icon at bounding box center [698, 608] width 36 height 41
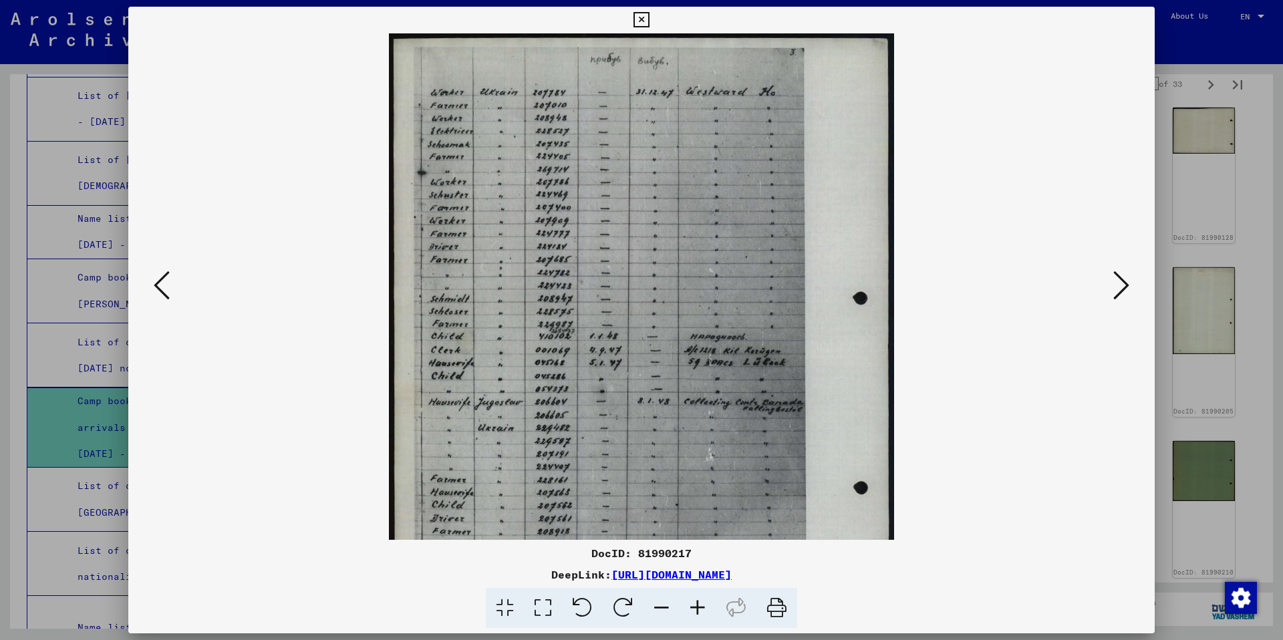
click at [698, 604] on icon at bounding box center [698, 608] width 36 height 41
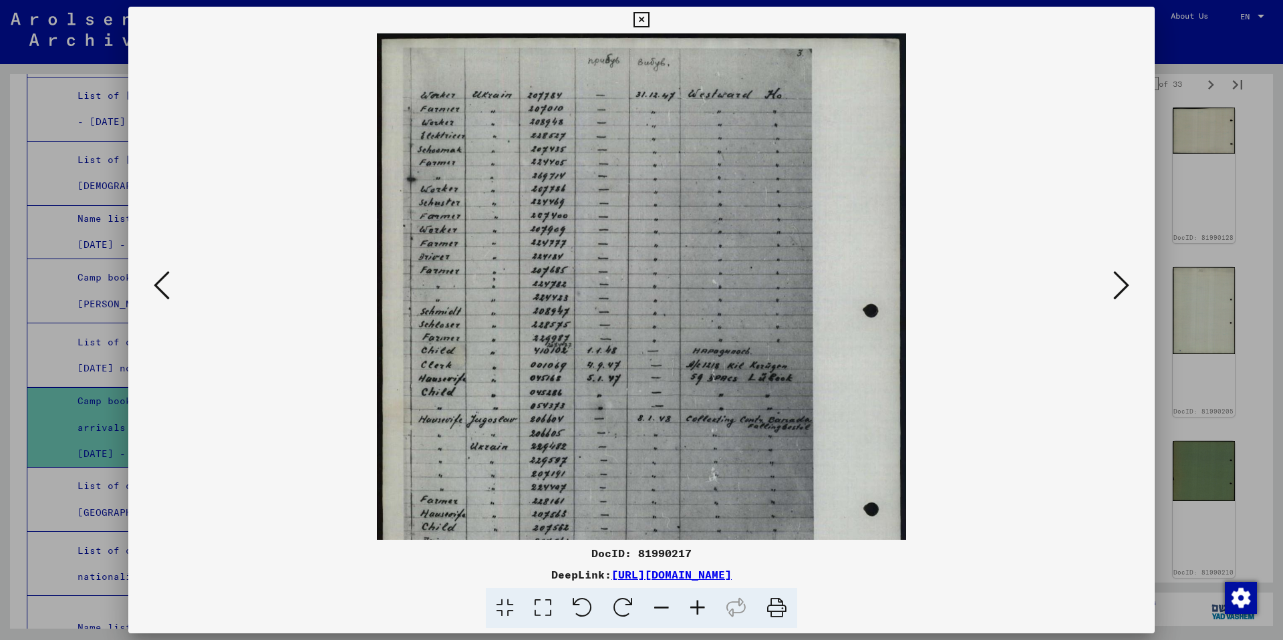
click at [698, 604] on icon at bounding box center [698, 608] width 36 height 41
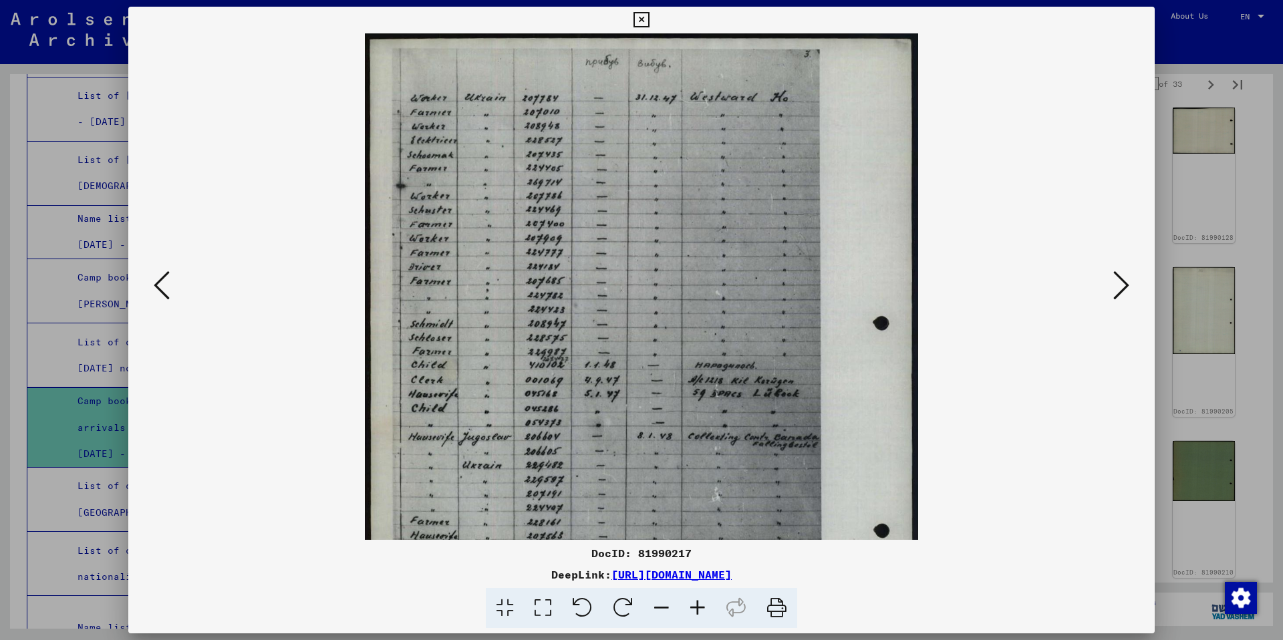
click at [698, 604] on icon at bounding box center [698, 608] width 36 height 41
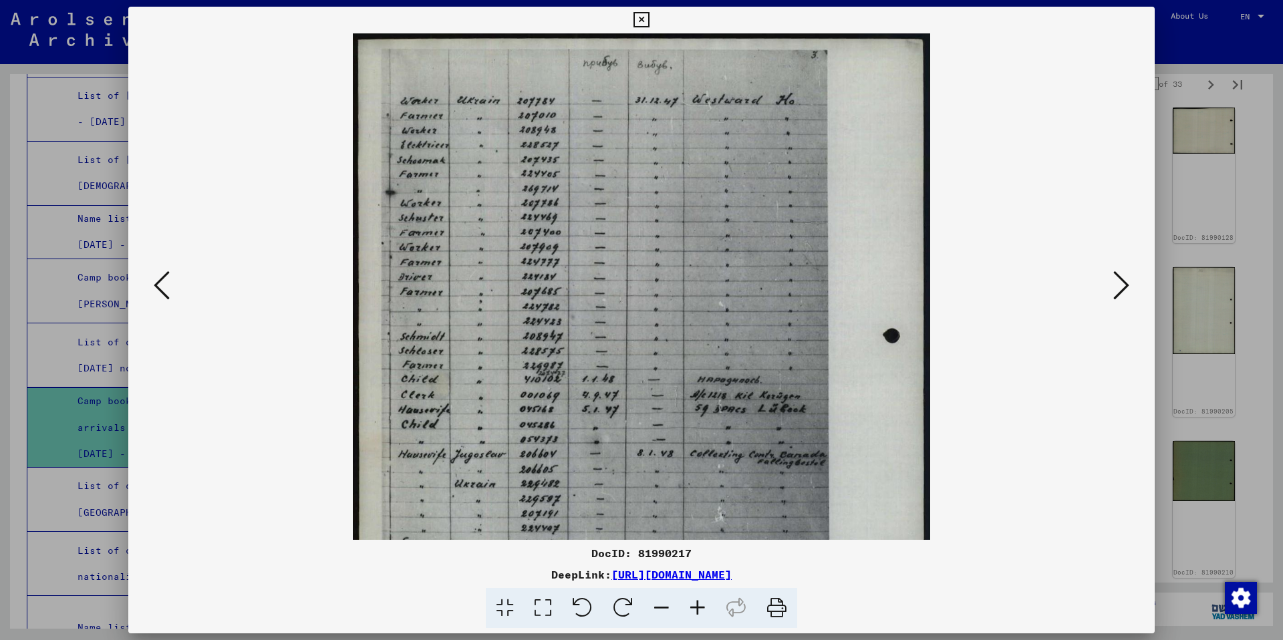
click at [698, 604] on icon at bounding box center [698, 608] width 36 height 41
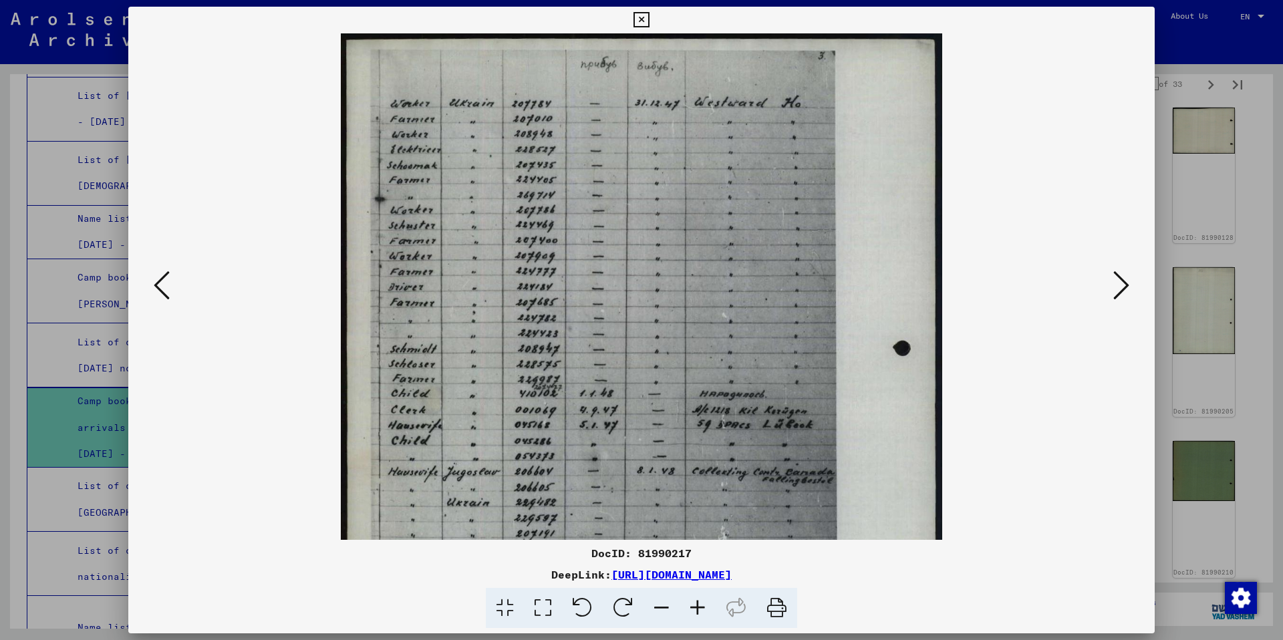
click at [658, 609] on icon at bounding box center [661, 608] width 36 height 41
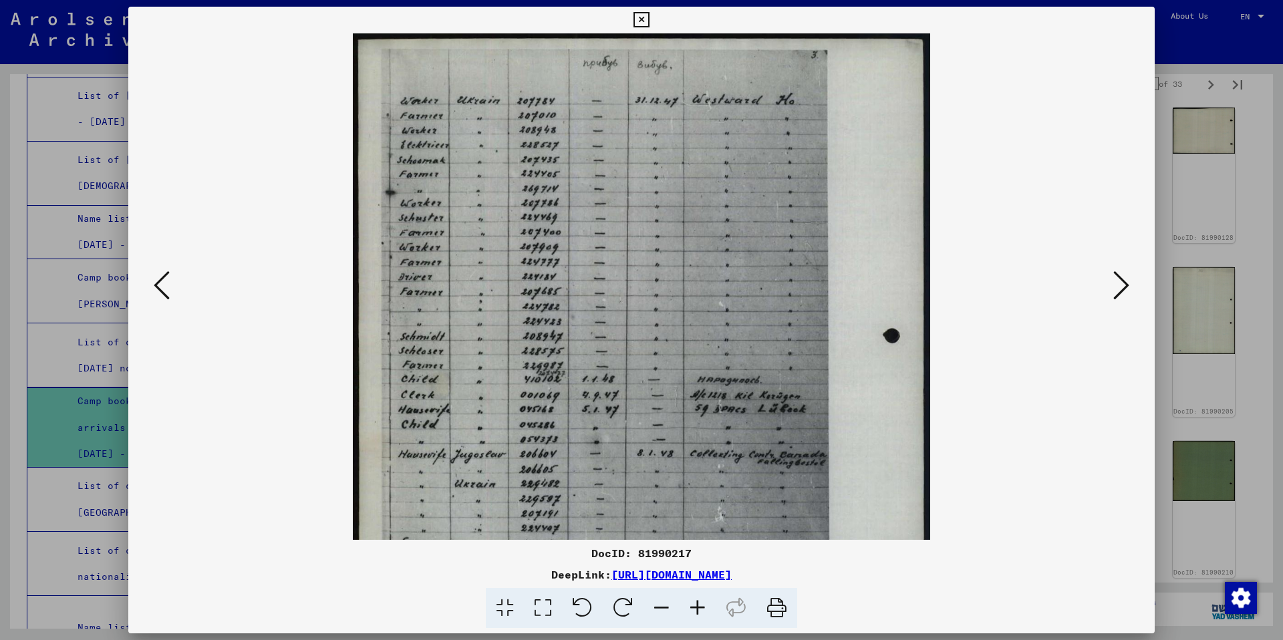
click at [658, 609] on icon at bounding box center [661, 608] width 36 height 41
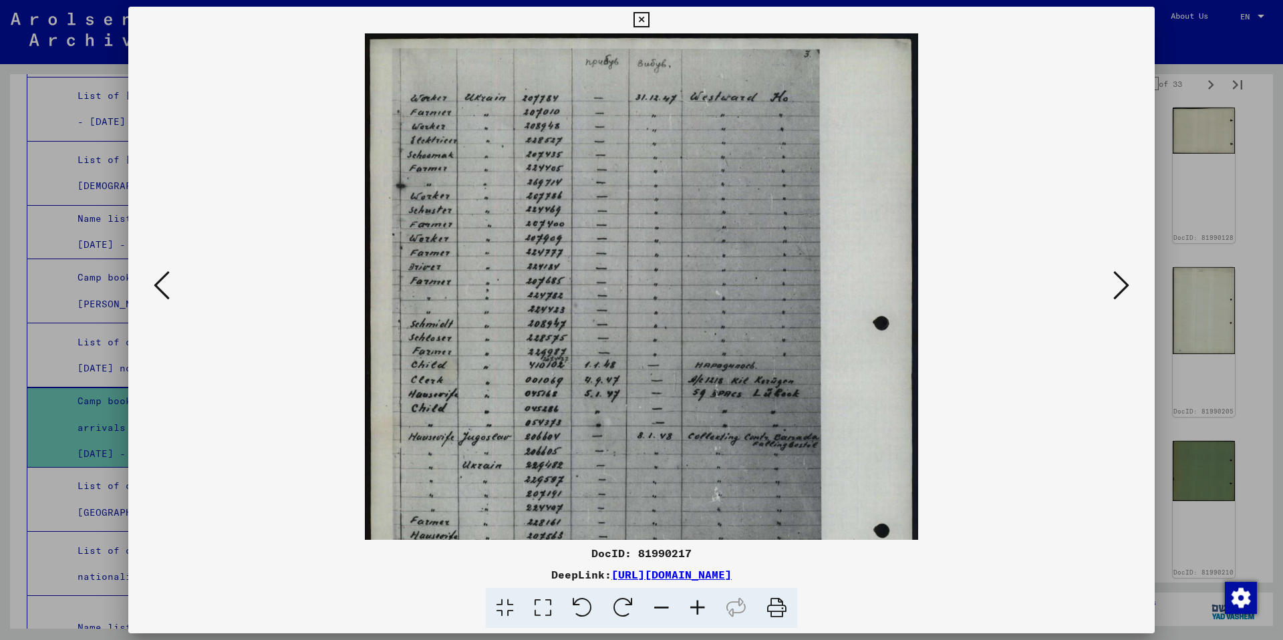
click at [658, 609] on icon at bounding box center [661, 608] width 36 height 41
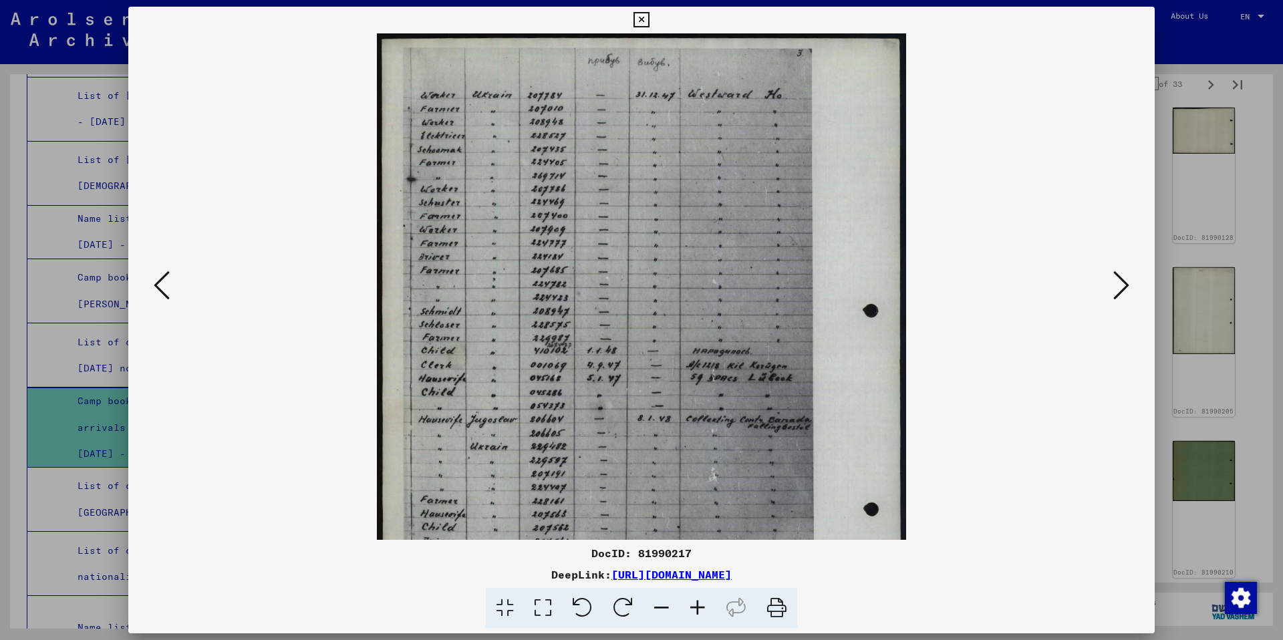
click at [658, 609] on icon at bounding box center [661, 608] width 36 height 41
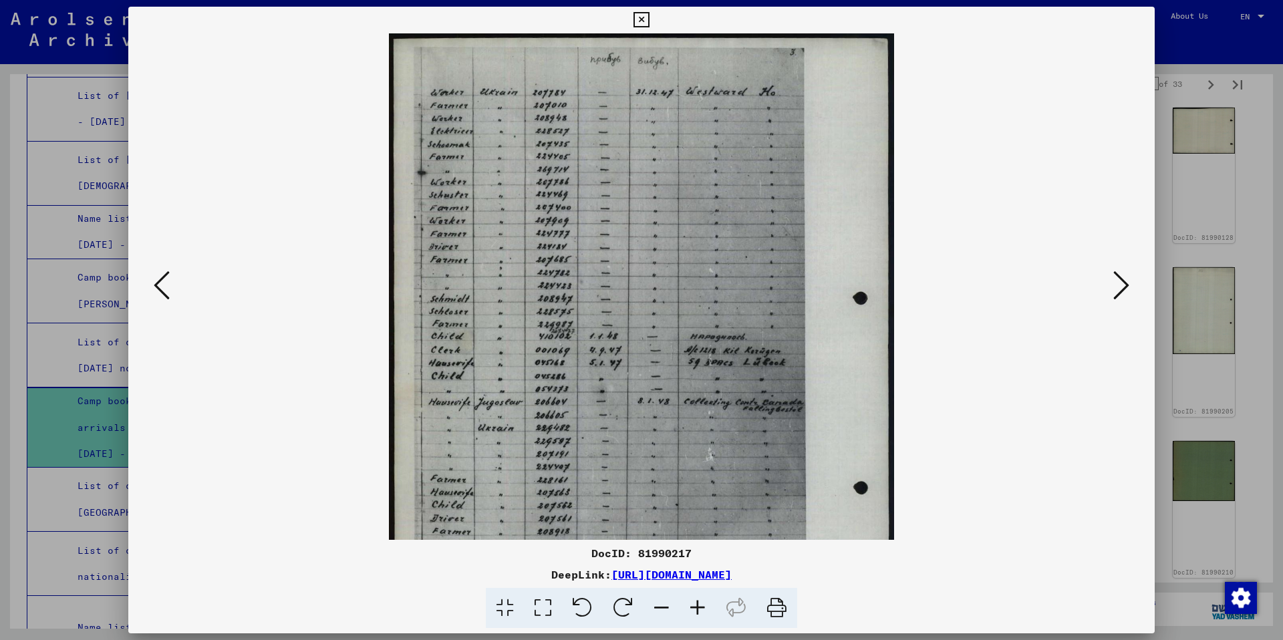
click at [658, 609] on icon at bounding box center [661, 608] width 36 height 41
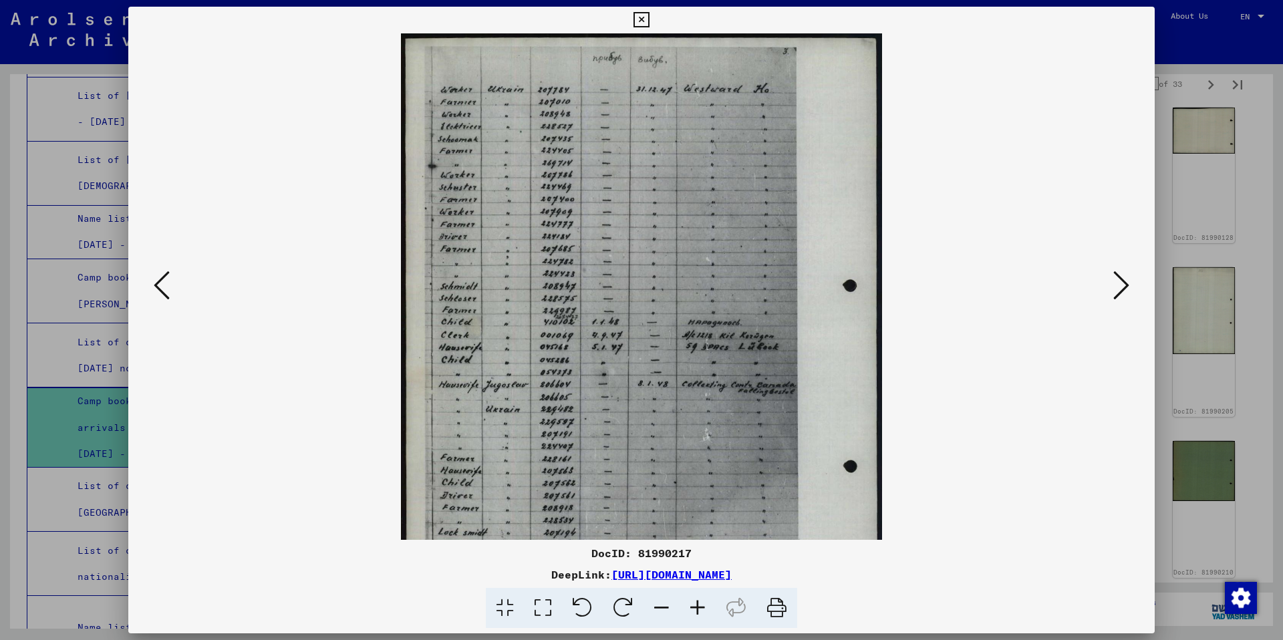
click at [658, 609] on icon at bounding box center [661, 608] width 36 height 41
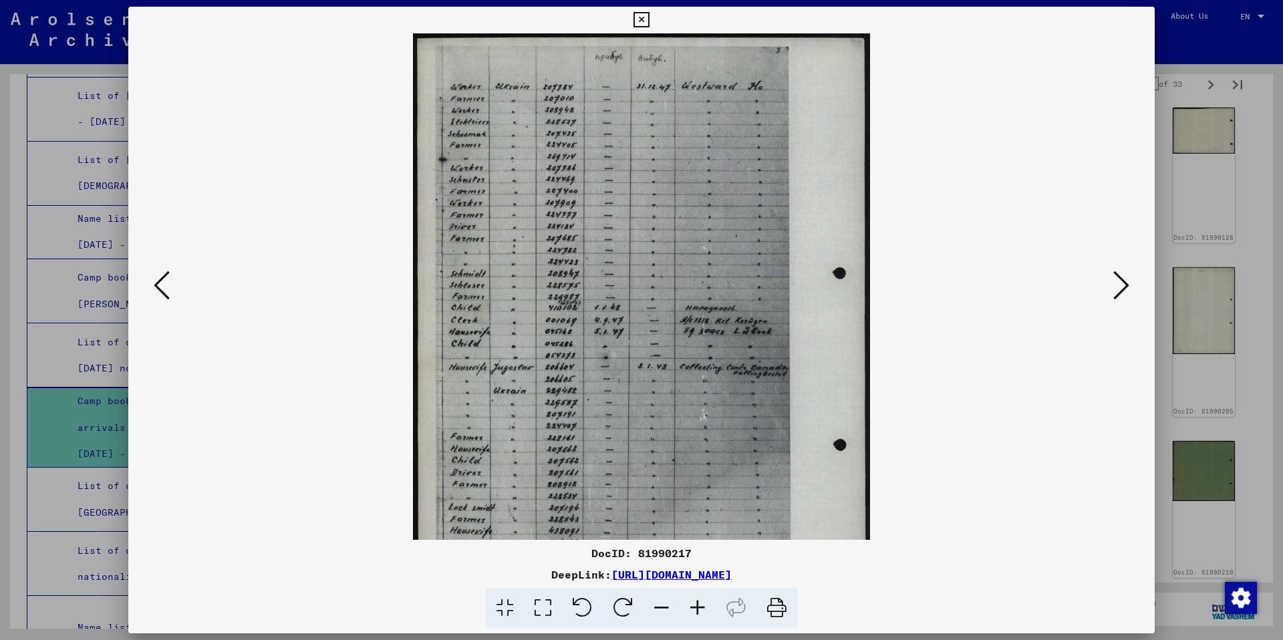
click at [658, 609] on icon at bounding box center [661, 608] width 36 height 41
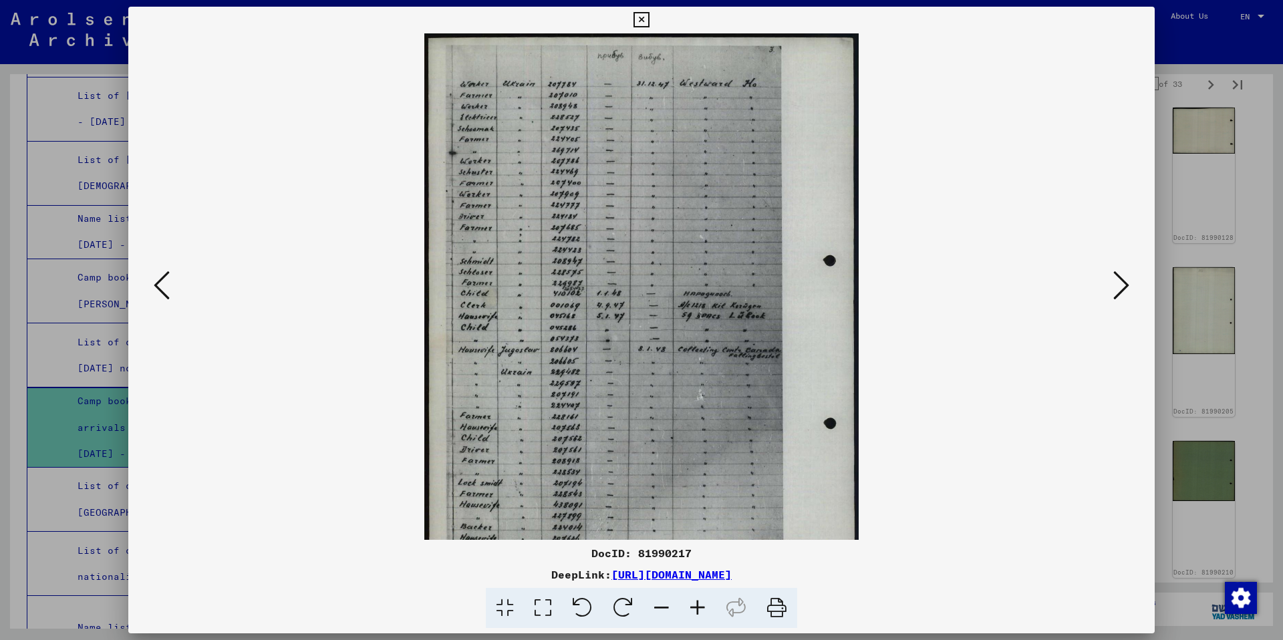
click at [658, 609] on icon at bounding box center [661, 608] width 36 height 41
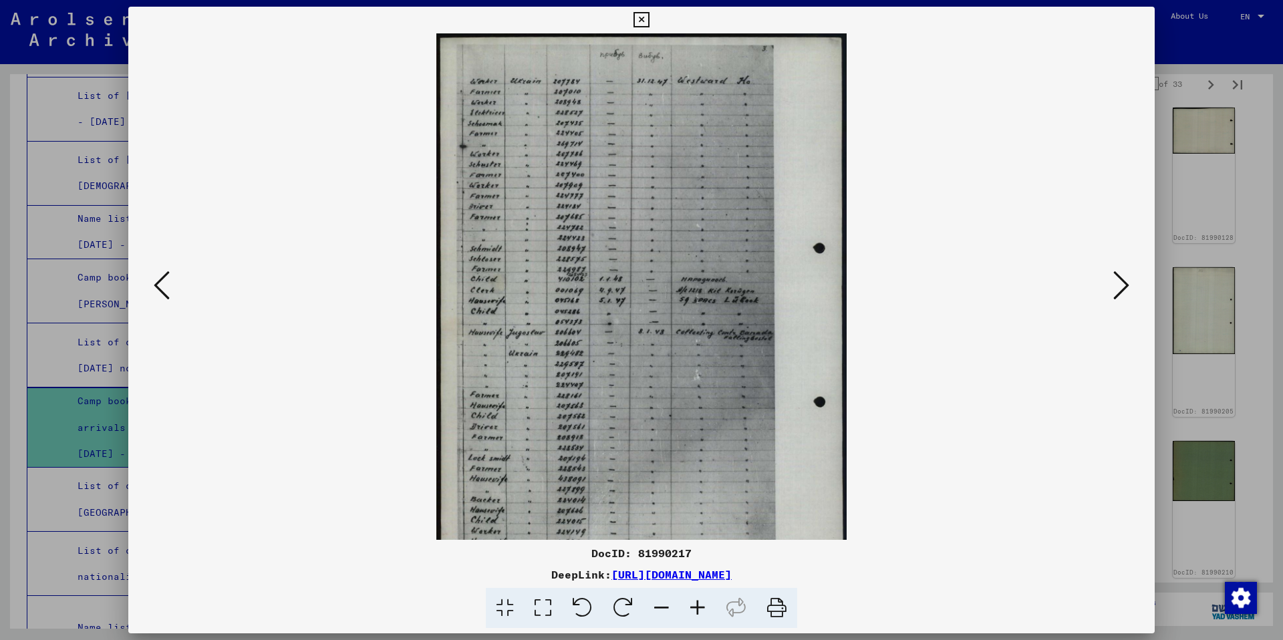
click at [658, 609] on icon at bounding box center [661, 608] width 36 height 41
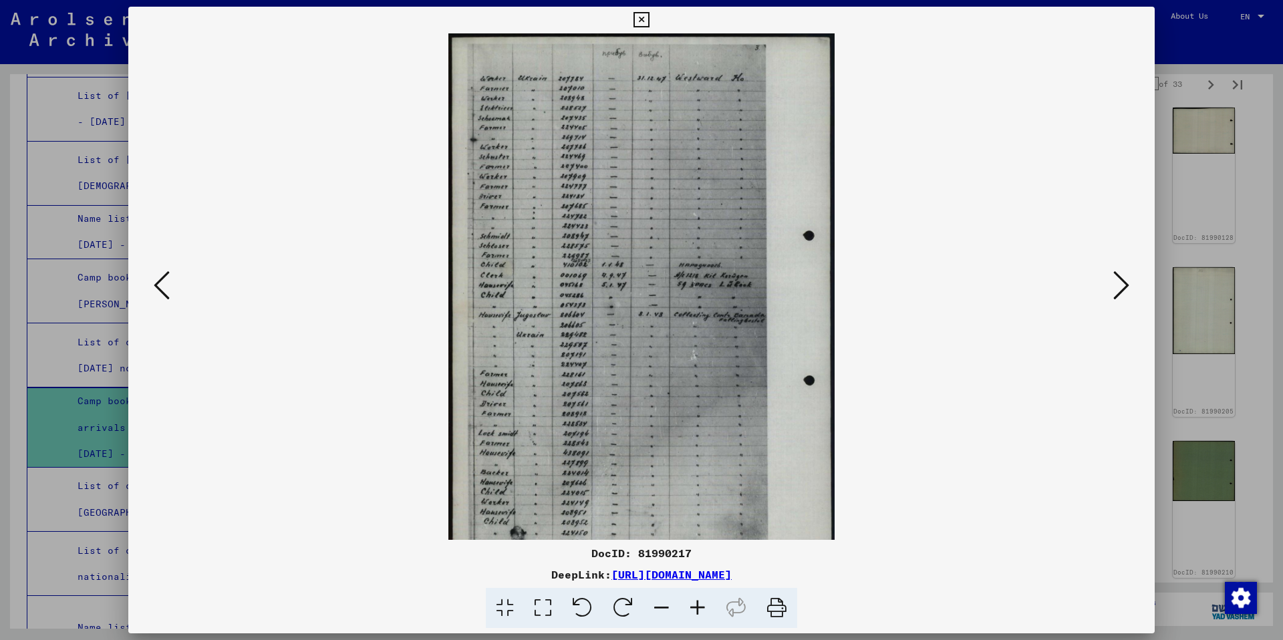
click at [658, 609] on icon at bounding box center [661, 608] width 36 height 41
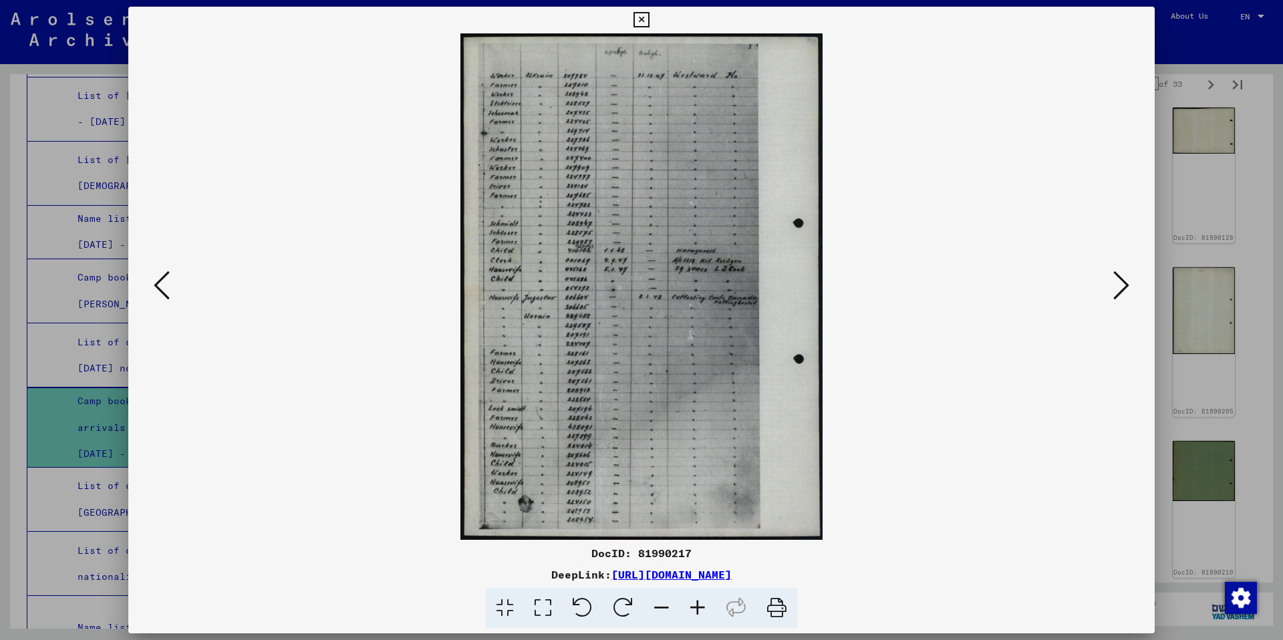
click at [658, 609] on icon at bounding box center [661, 608] width 36 height 41
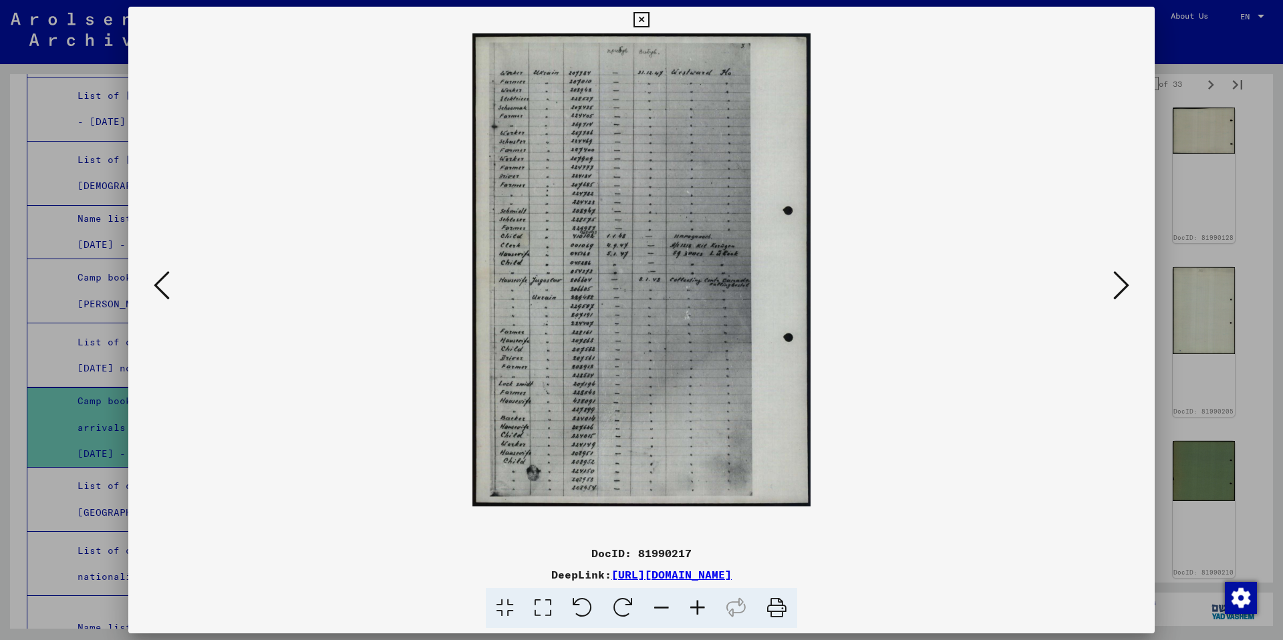
click at [164, 281] on icon at bounding box center [162, 285] width 16 height 32
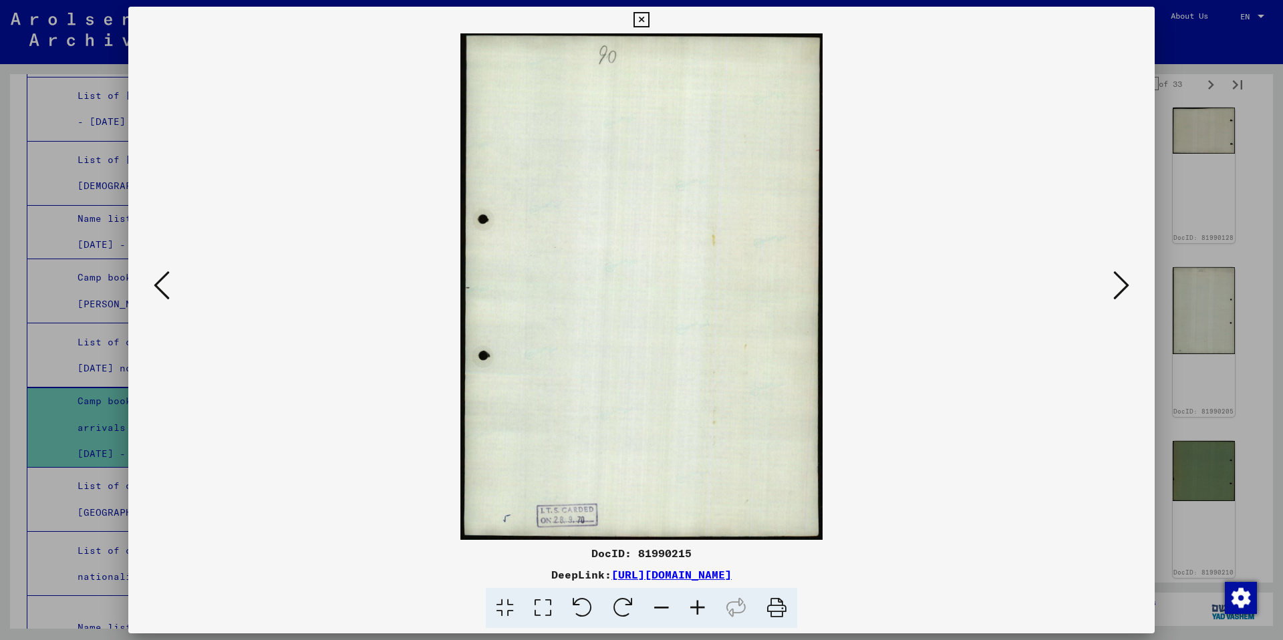
click at [164, 281] on icon at bounding box center [162, 285] width 16 height 32
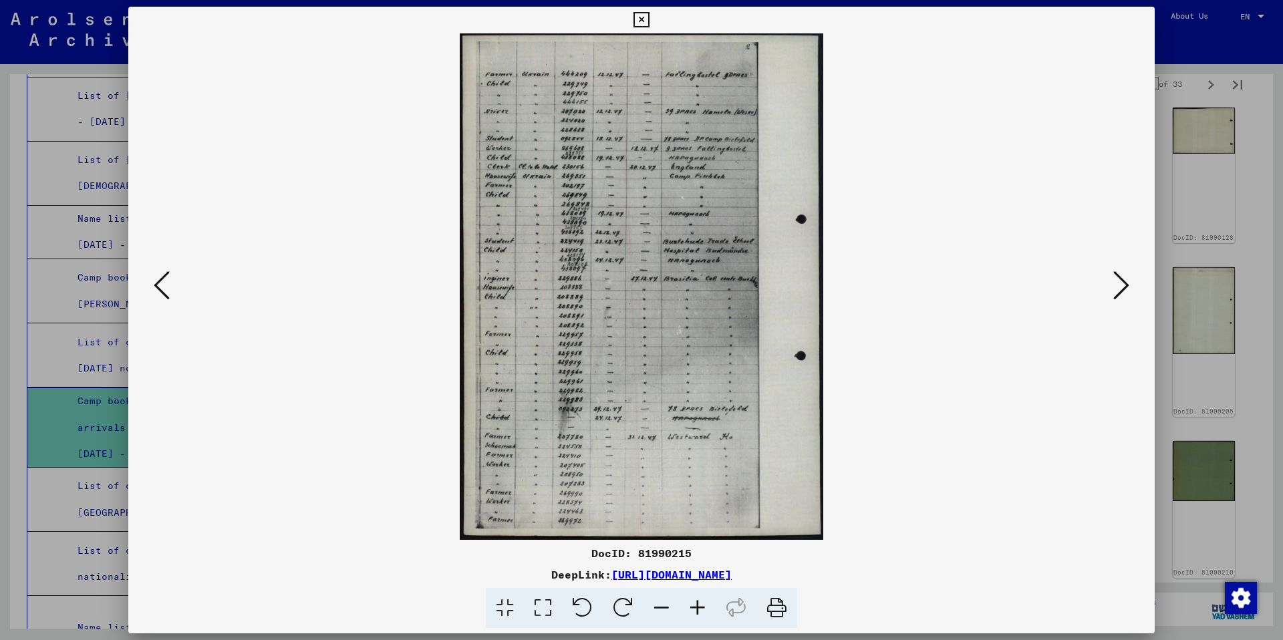
click at [164, 281] on icon at bounding box center [162, 285] width 16 height 32
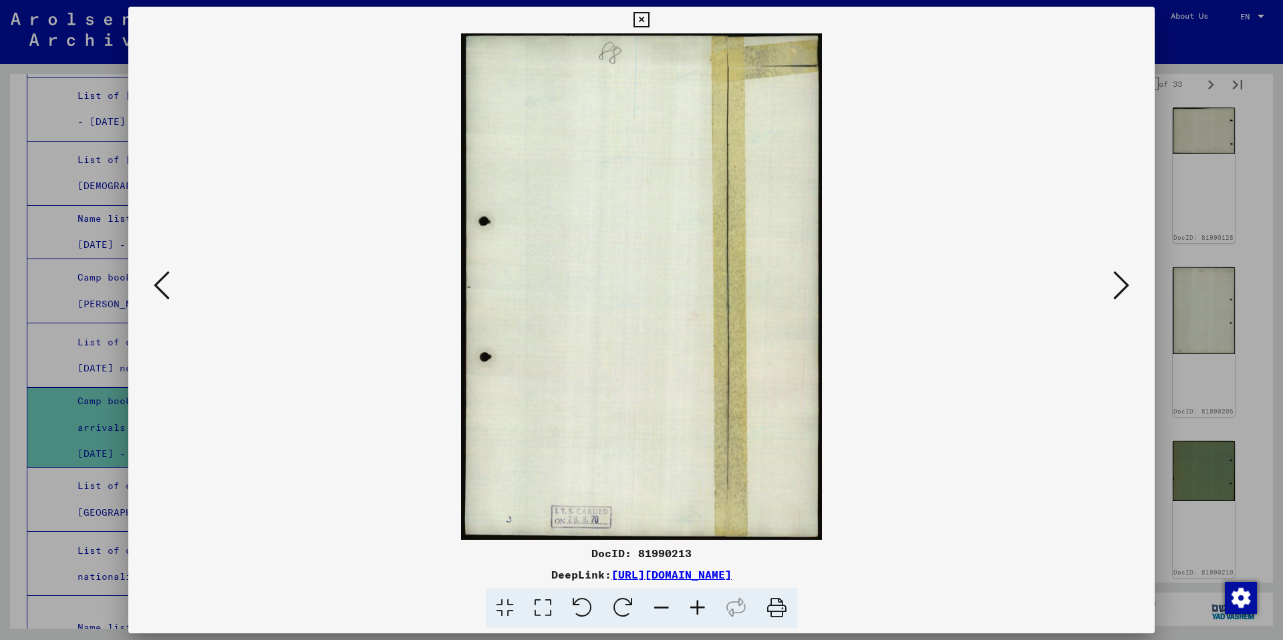
click at [164, 281] on icon at bounding box center [162, 285] width 16 height 32
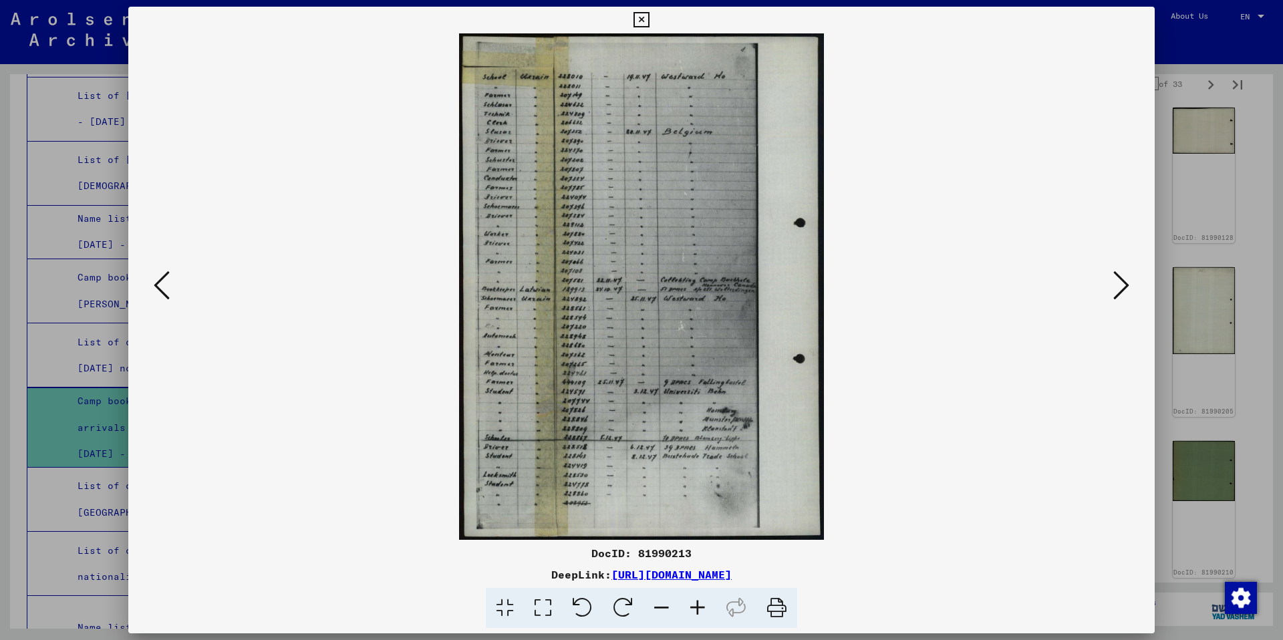
click at [164, 281] on icon at bounding box center [162, 285] width 16 height 32
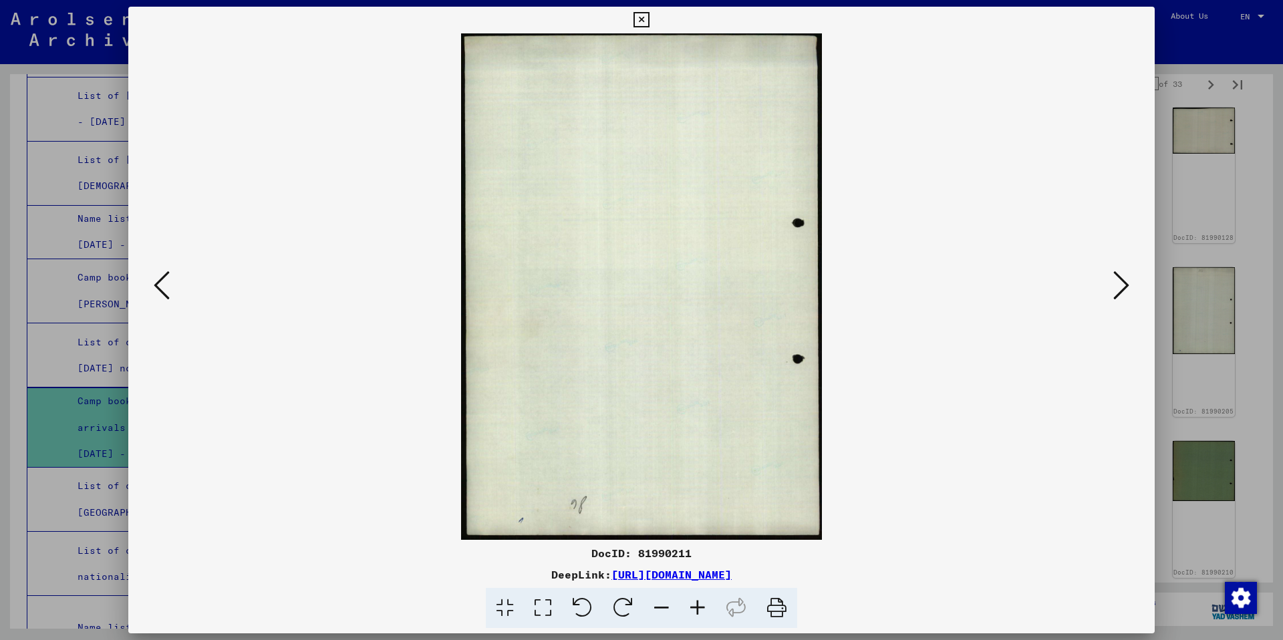
click at [164, 281] on icon at bounding box center [162, 285] width 16 height 32
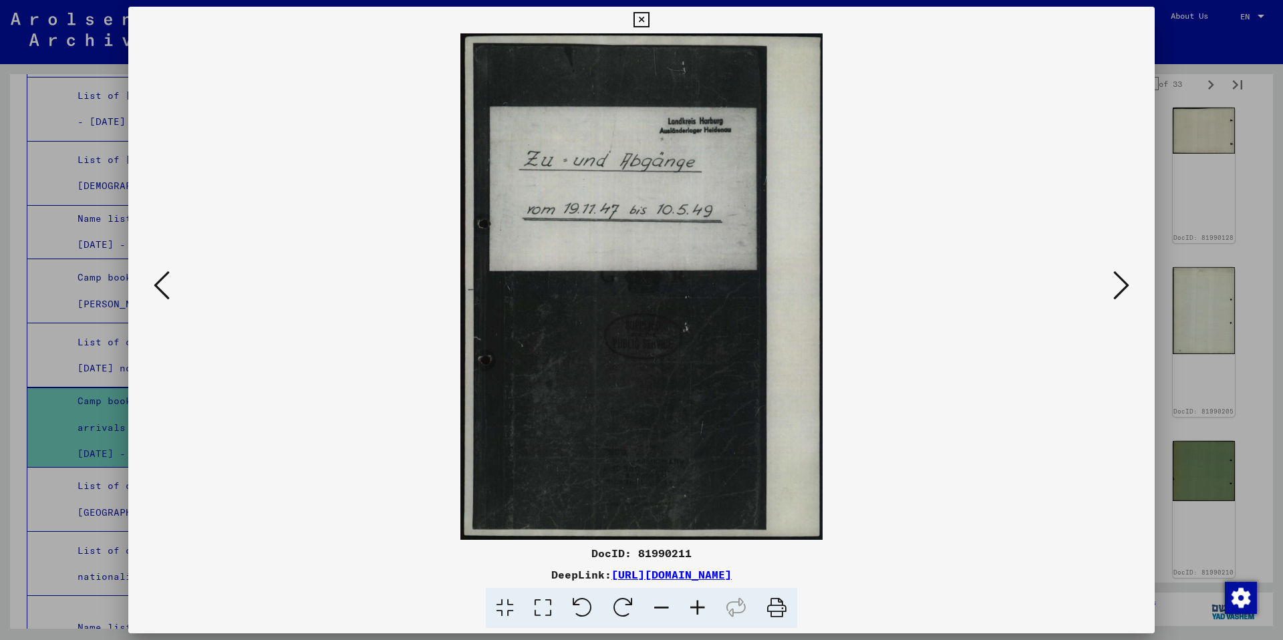
click at [164, 281] on icon at bounding box center [162, 285] width 16 height 32
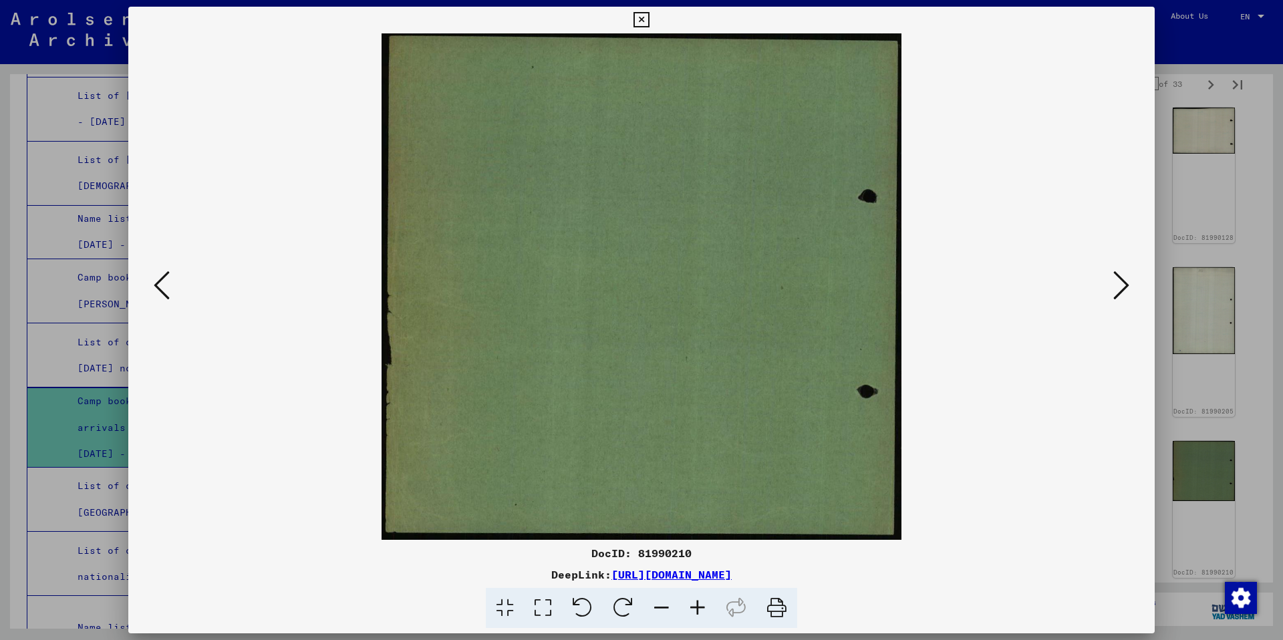
click at [164, 281] on icon at bounding box center [162, 285] width 16 height 32
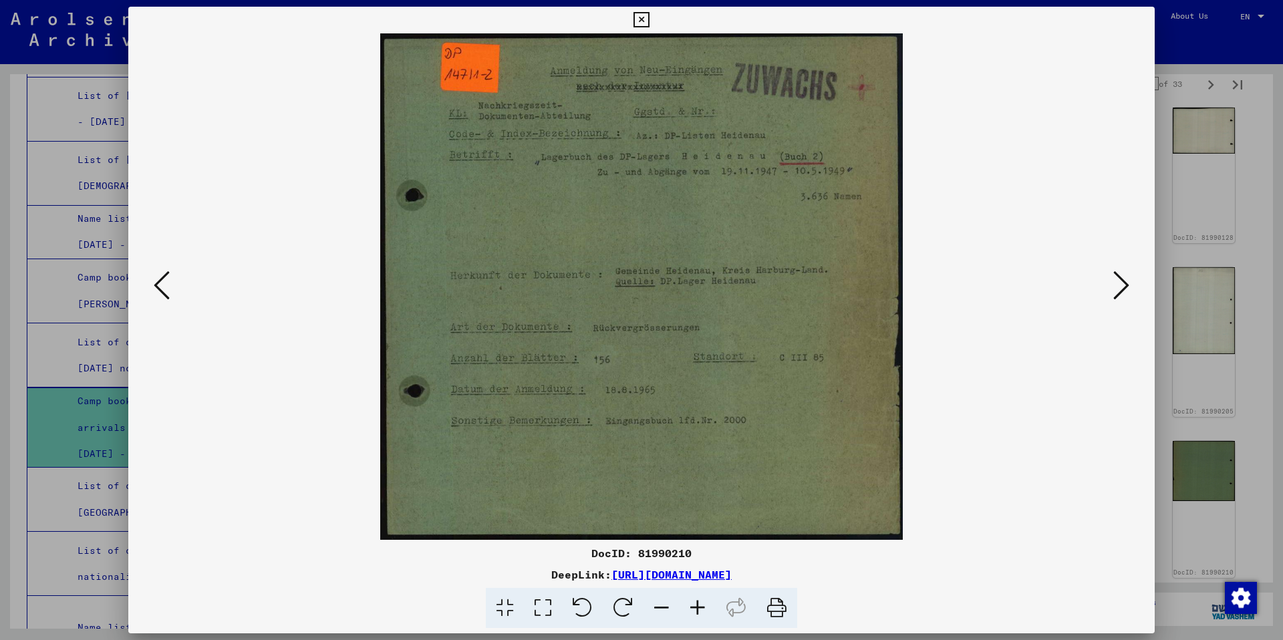
click at [164, 281] on icon at bounding box center [162, 285] width 16 height 32
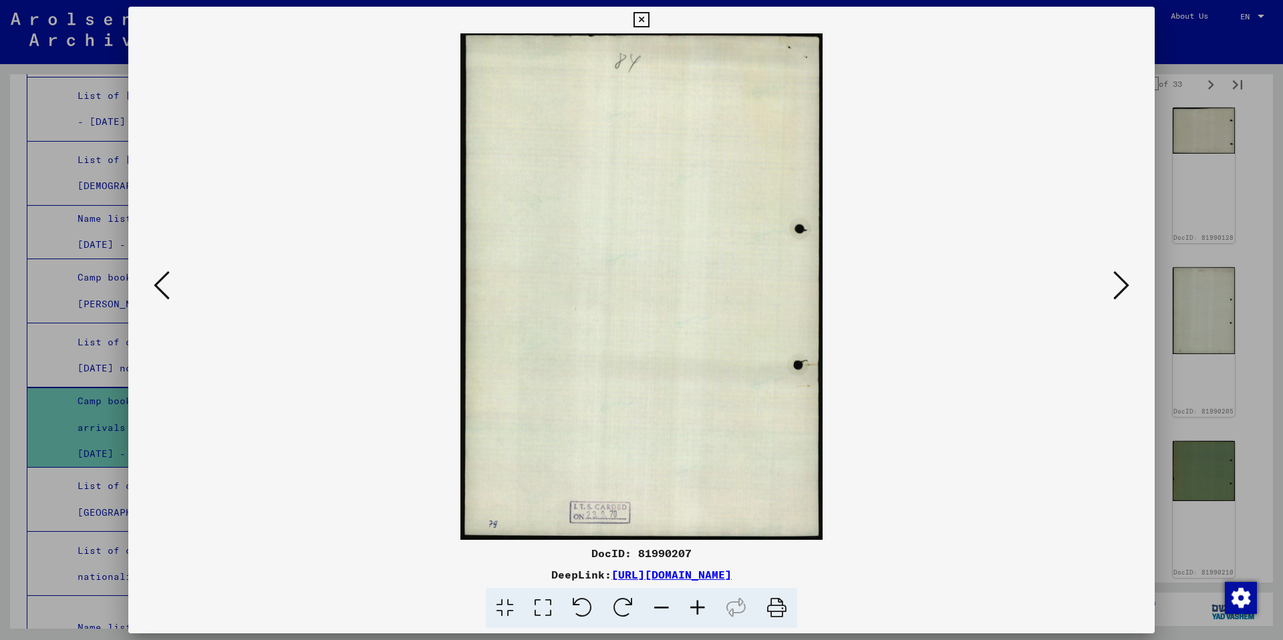
click at [164, 281] on icon at bounding box center [162, 285] width 16 height 32
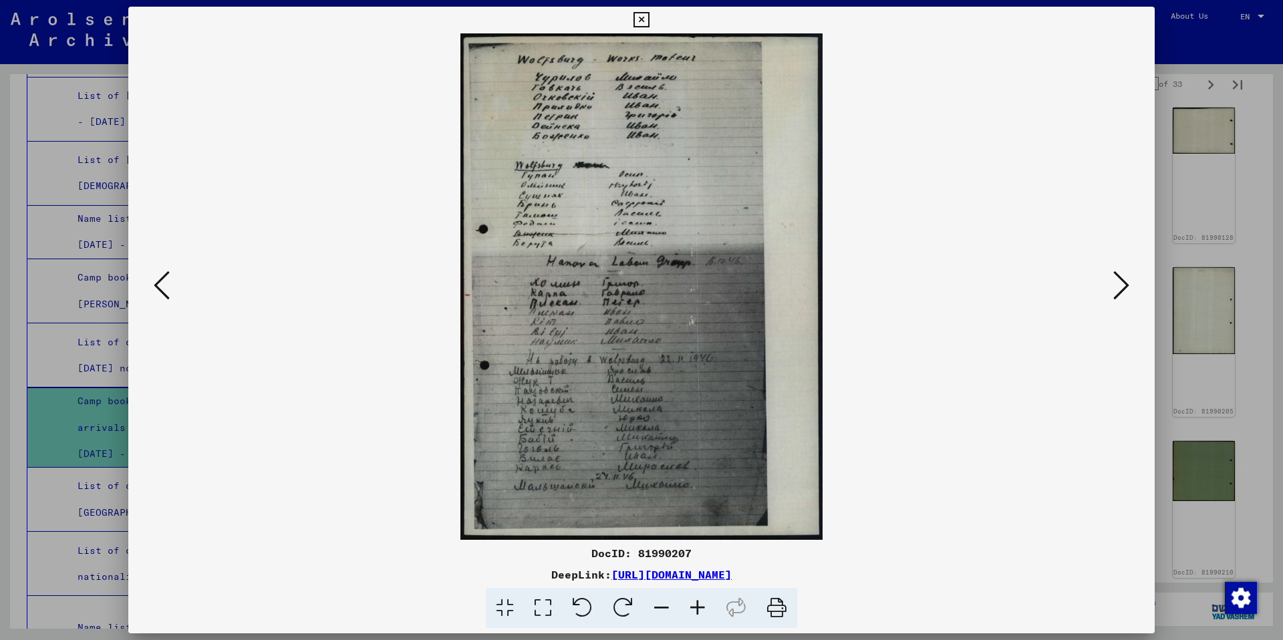
click at [164, 281] on icon at bounding box center [162, 285] width 16 height 32
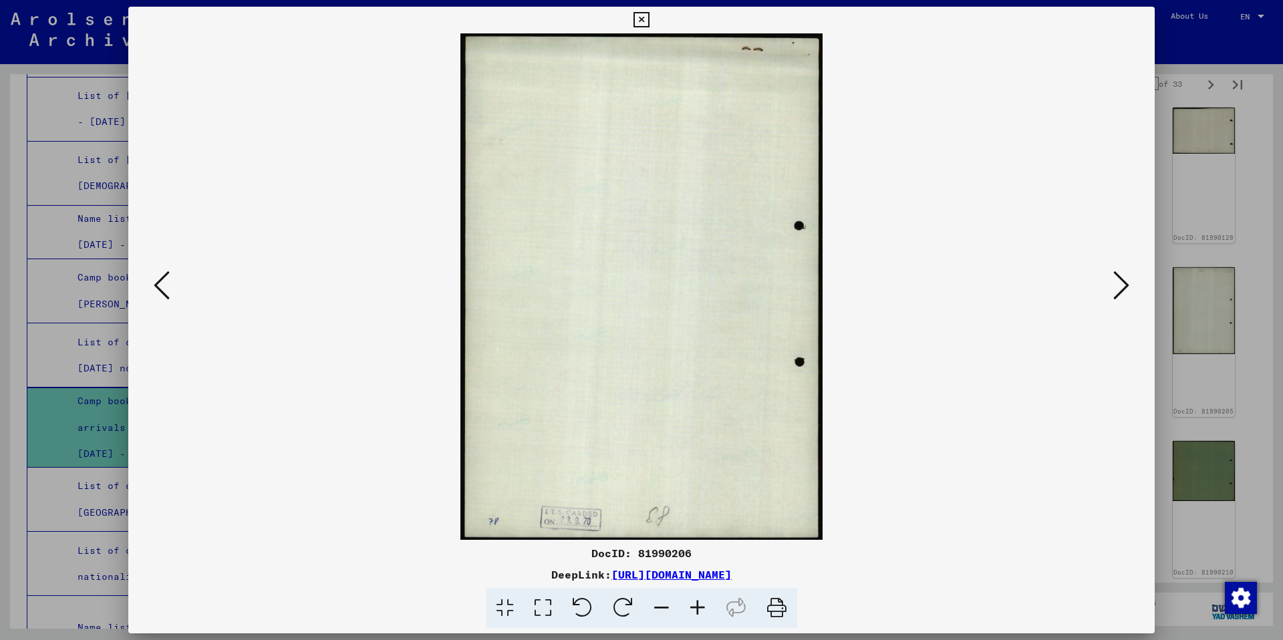
click at [164, 281] on icon at bounding box center [162, 285] width 16 height 32
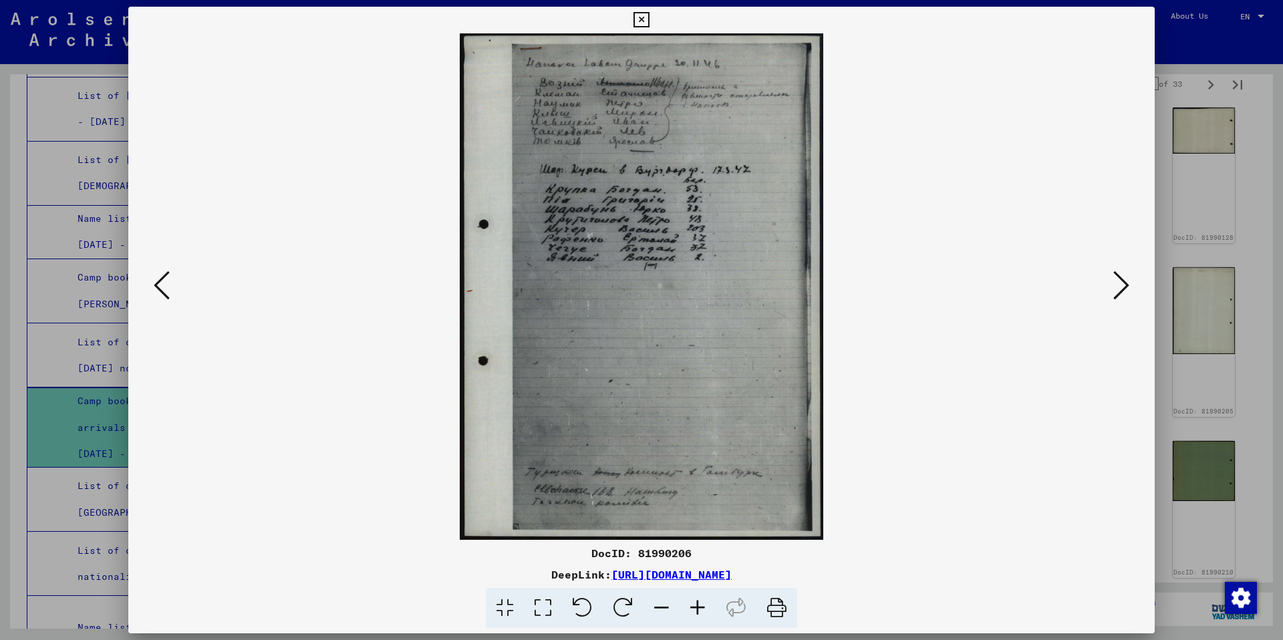
click at [164, 281] on icon at bounding box center [162, 285] width 16 height 32
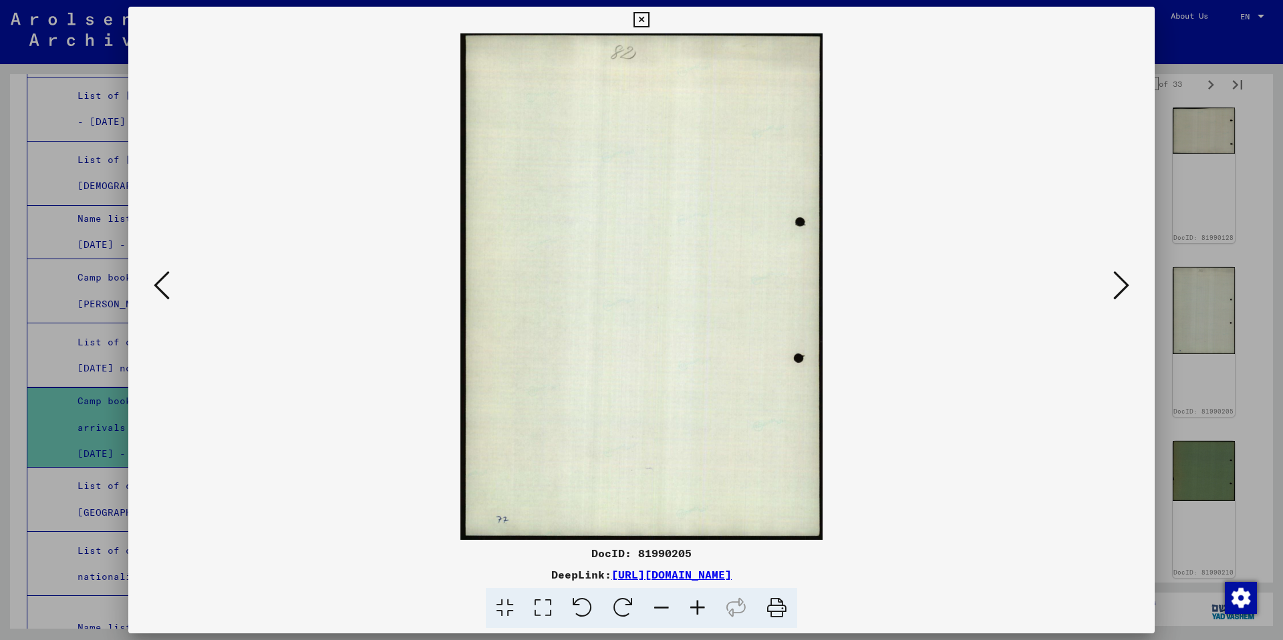
click at [164, 281] on icon at bounding box center [162, 285] width 16 height 32
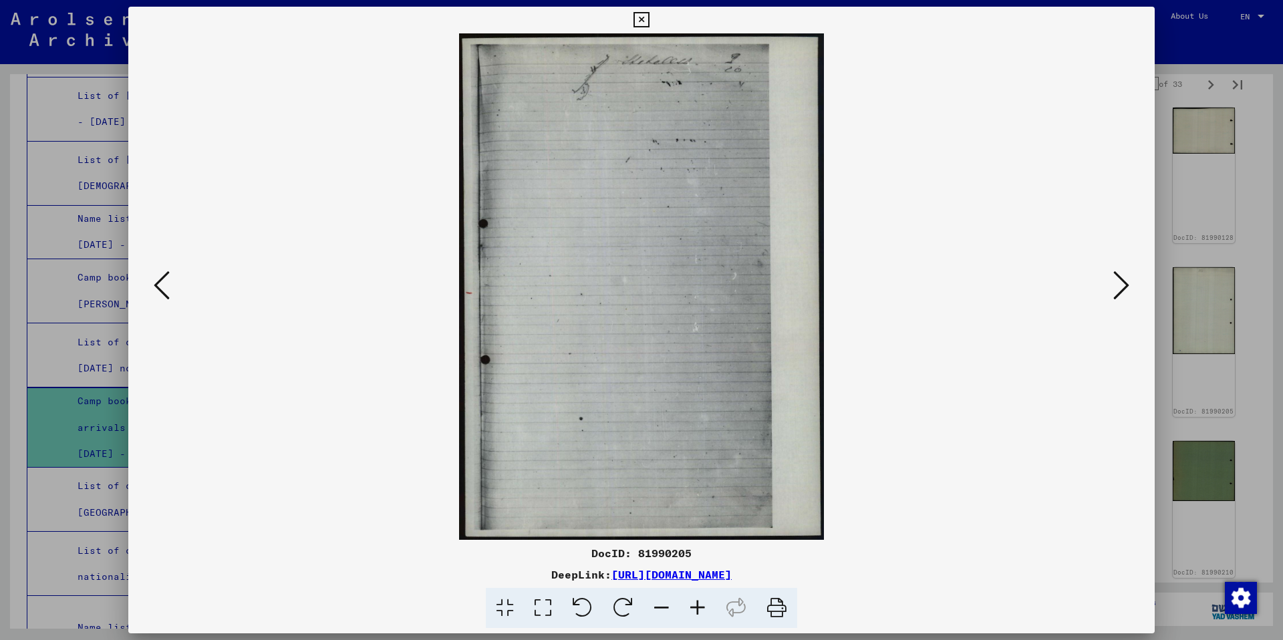
click at [164, 281] on icon at bounding box center [162, 285] width 16 height 32
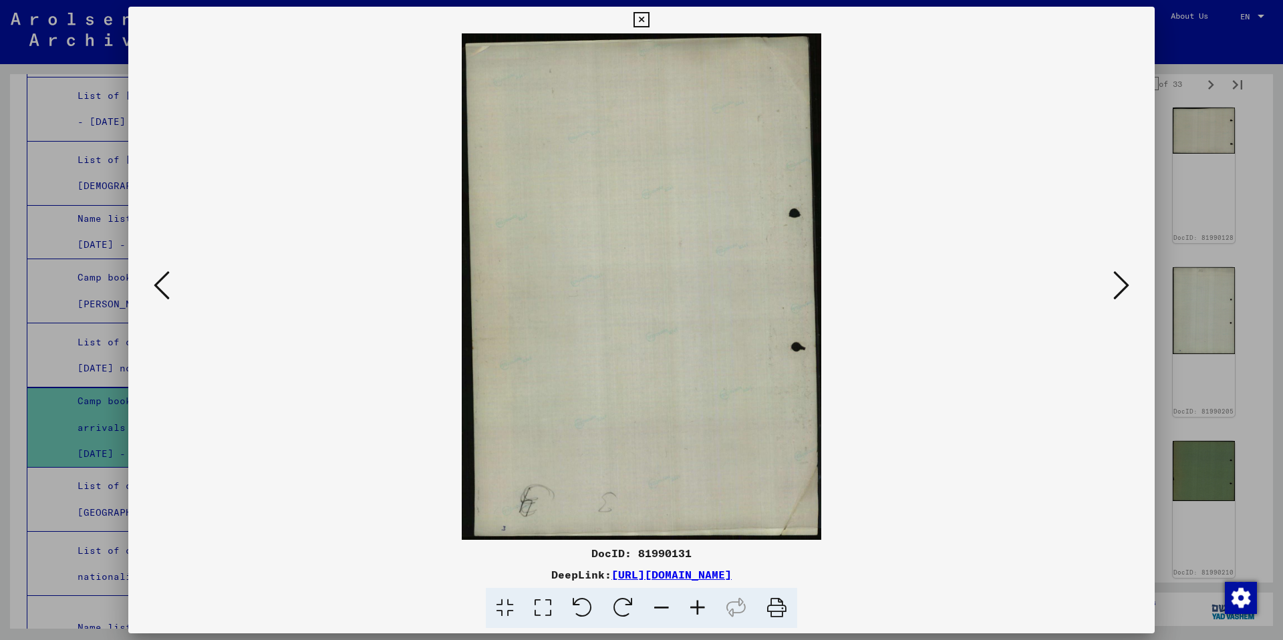
click at [164, 281] on icon at bounding box center [162, 285] width 16 height 32
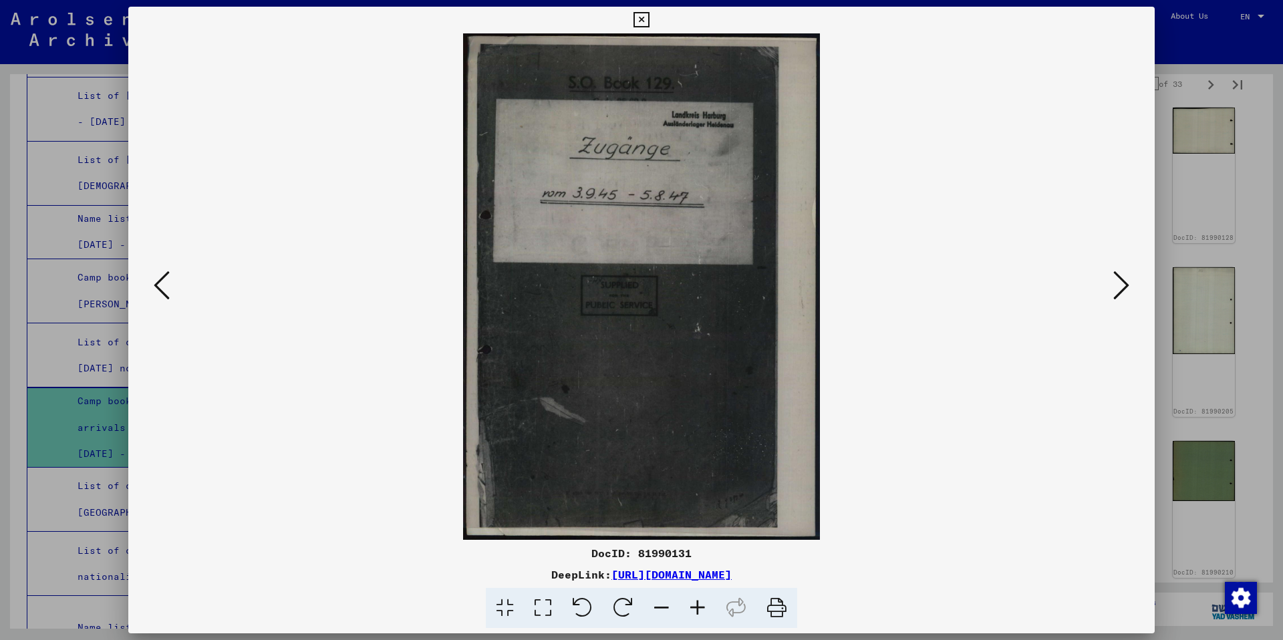
click at [164, 281] on icon at bounding box center [162, 285] width 16 height 32
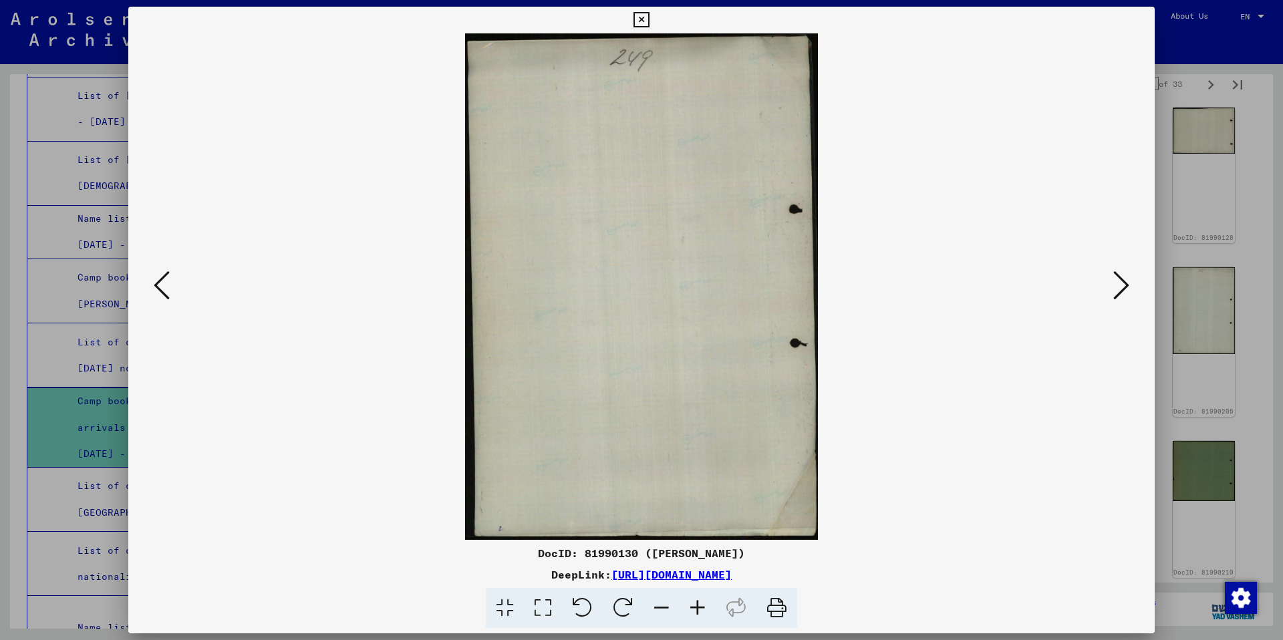
click at [164, 281] on icon at bounding box center [162, 285] width 16 height 32
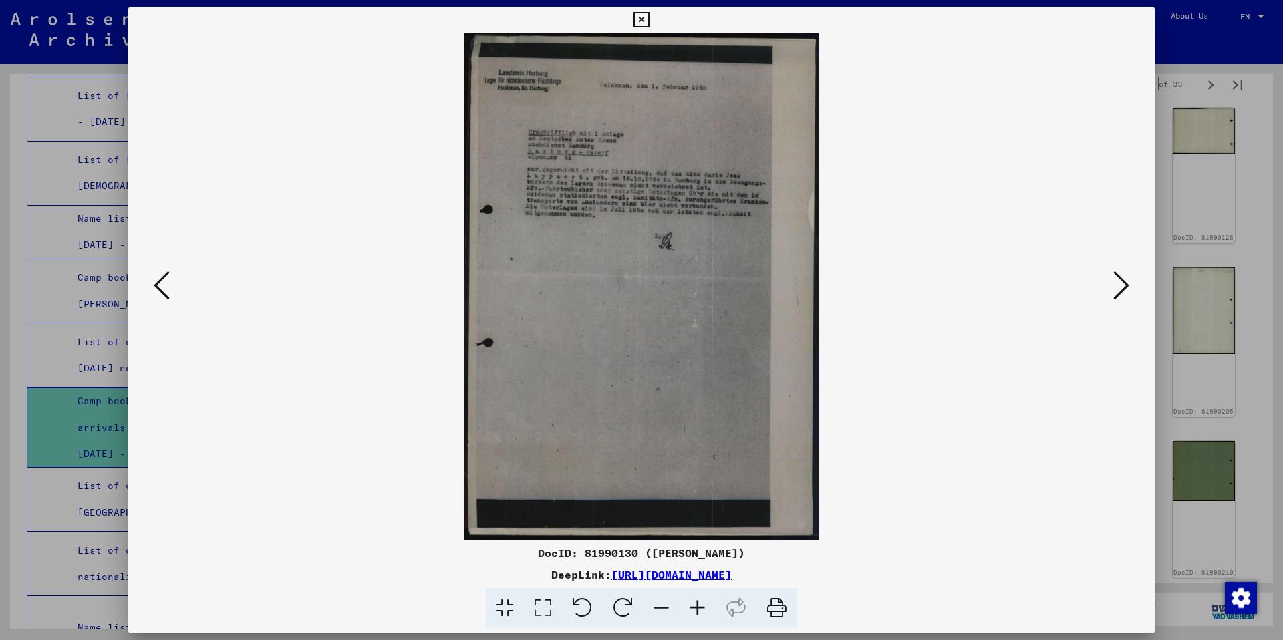
click at [164, 281] on icon at bounding box center [162, 285] width 16 height 32
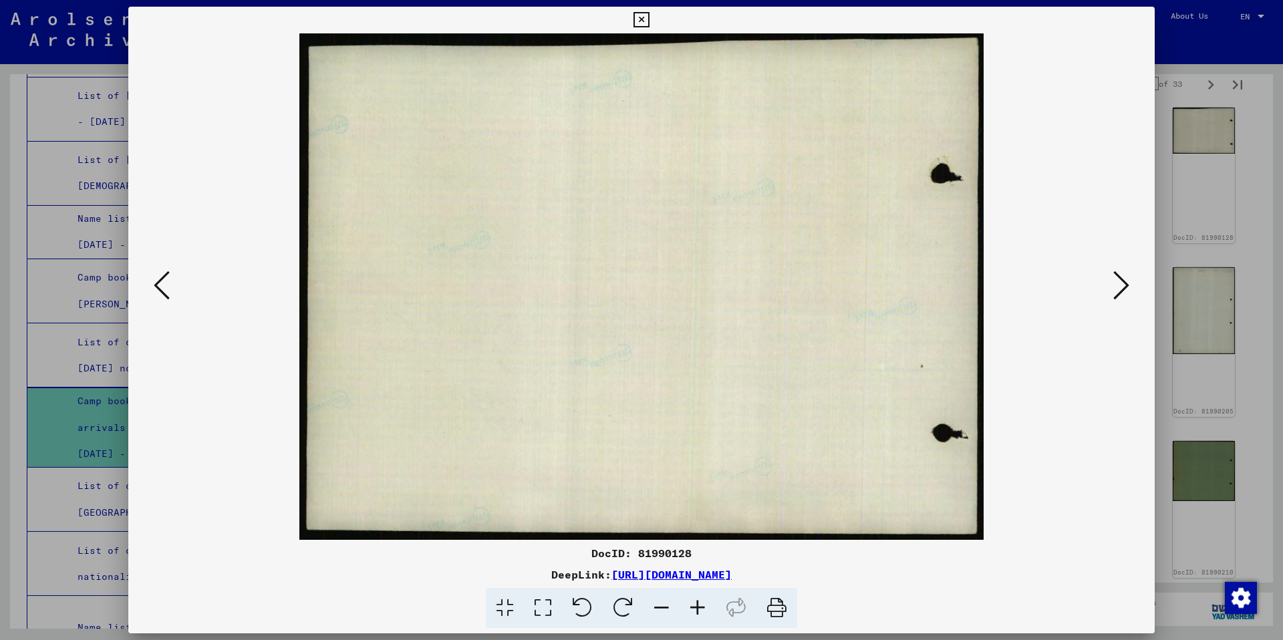
click at [164, 281] on icon at bounding box center [162, 285] width 16 height 32
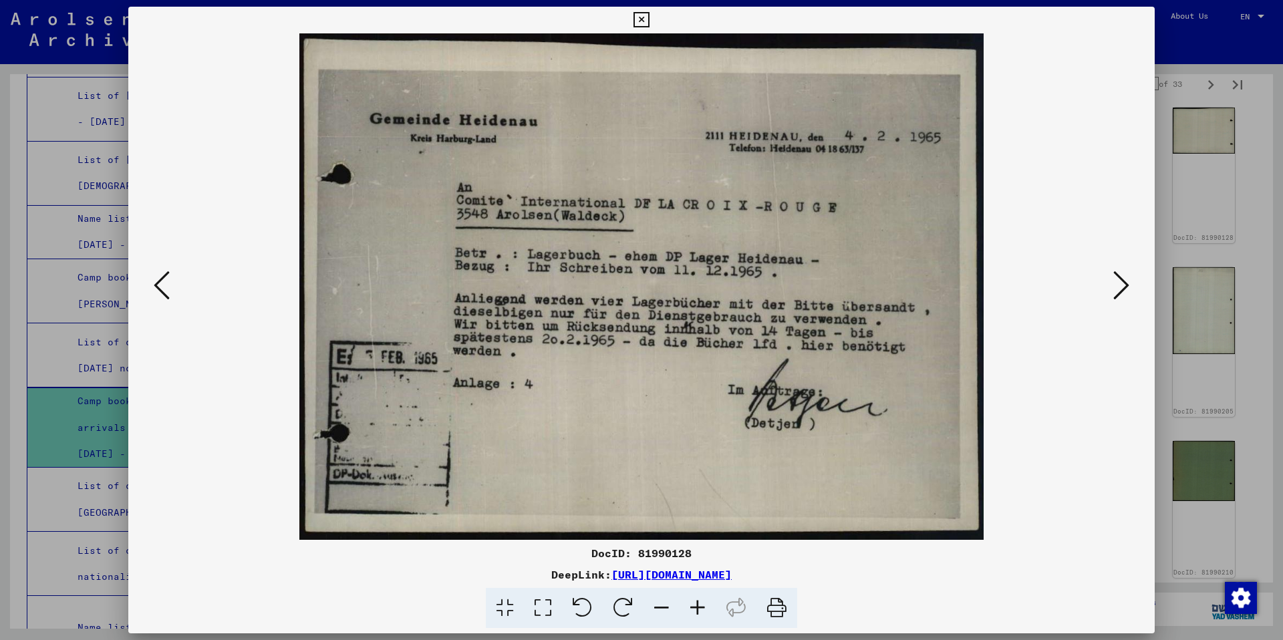
click at [164, 281] on icon at bounding box center [162, 285] width 16 height 32
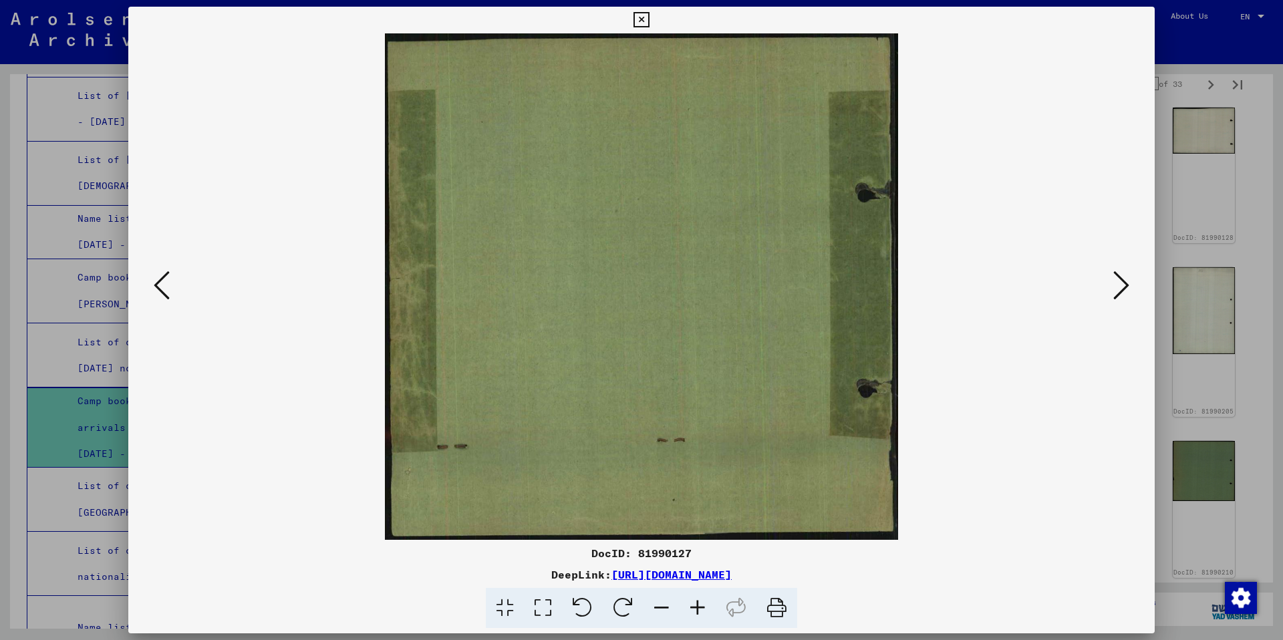
click at [164, 281] on icon at bounding box center [162, 285] width 16 height 32
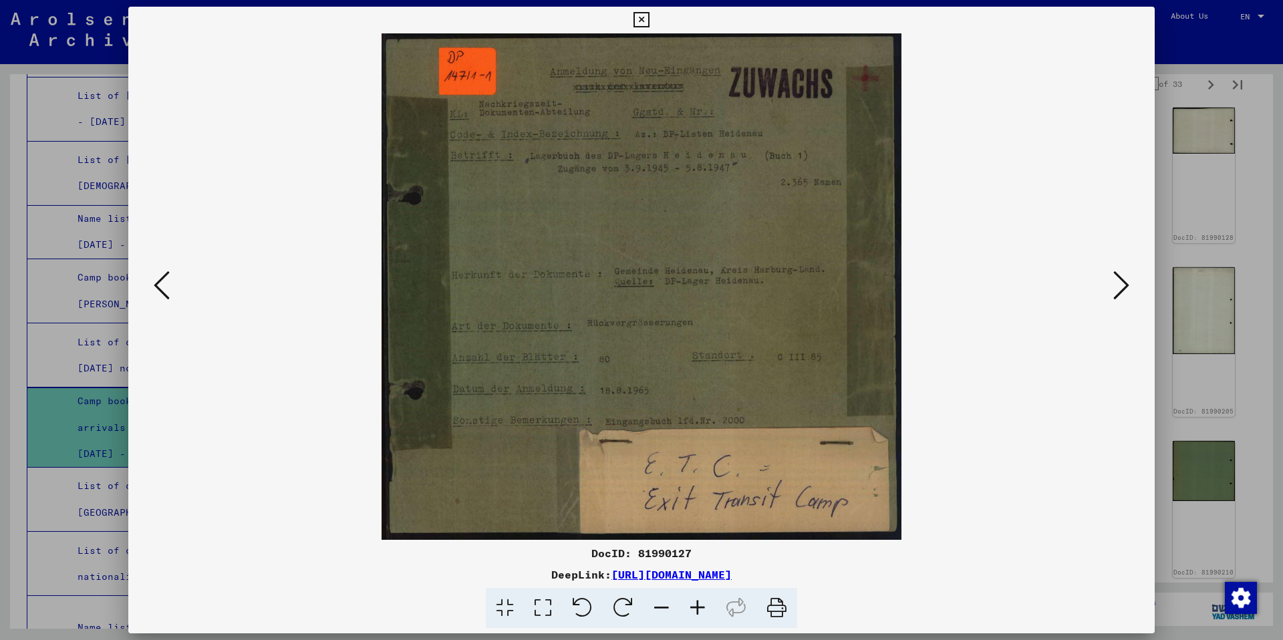
click at [164, 281] on icon at bounding box center [162, 285] width 16 height 32
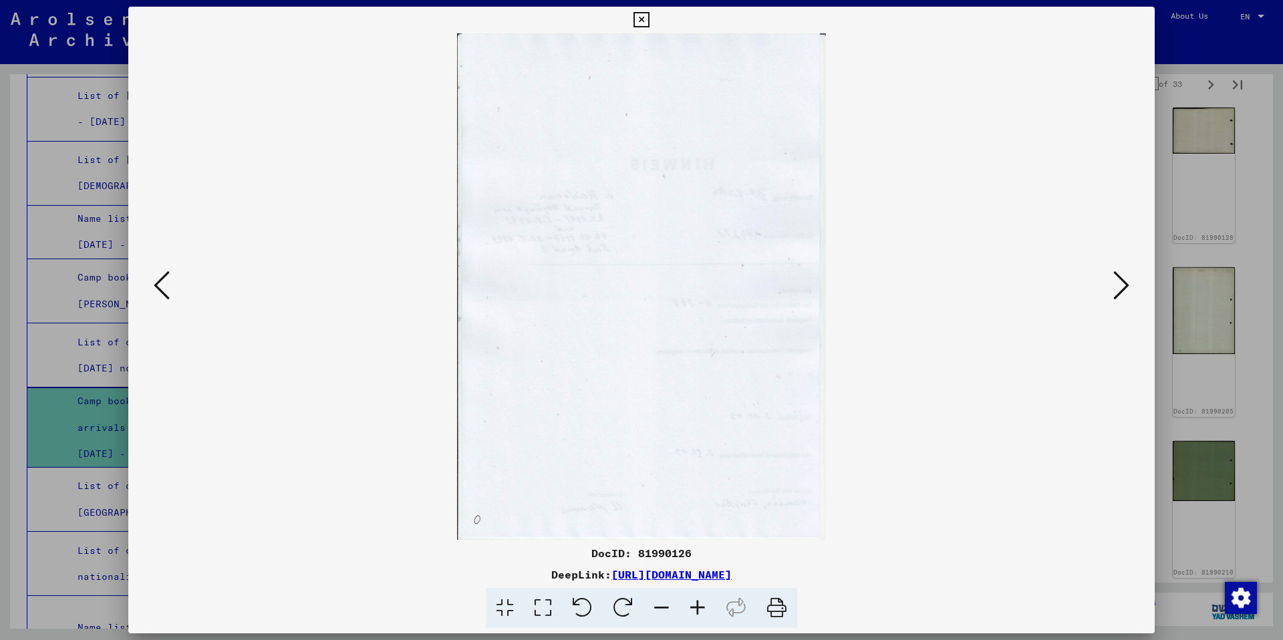
click at [164, 281] on icon at bounding box center [162, 285] width 16 height 32
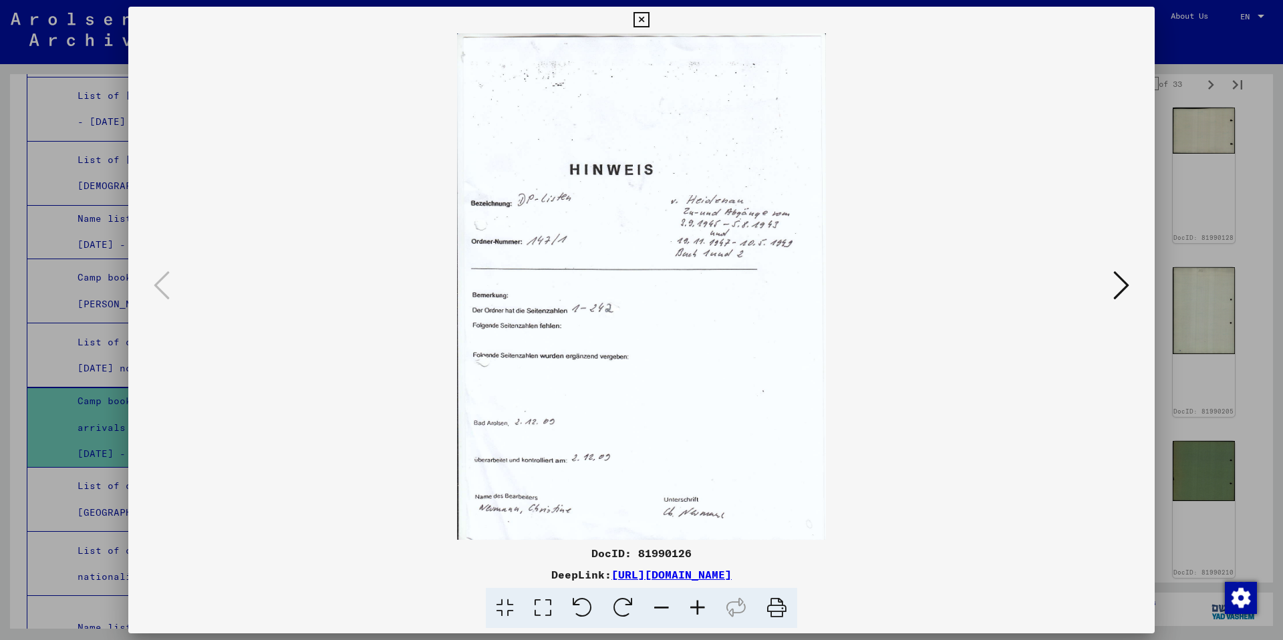
click at [645, 25] on icon at bounding box center [640, 20] width 15 height 16
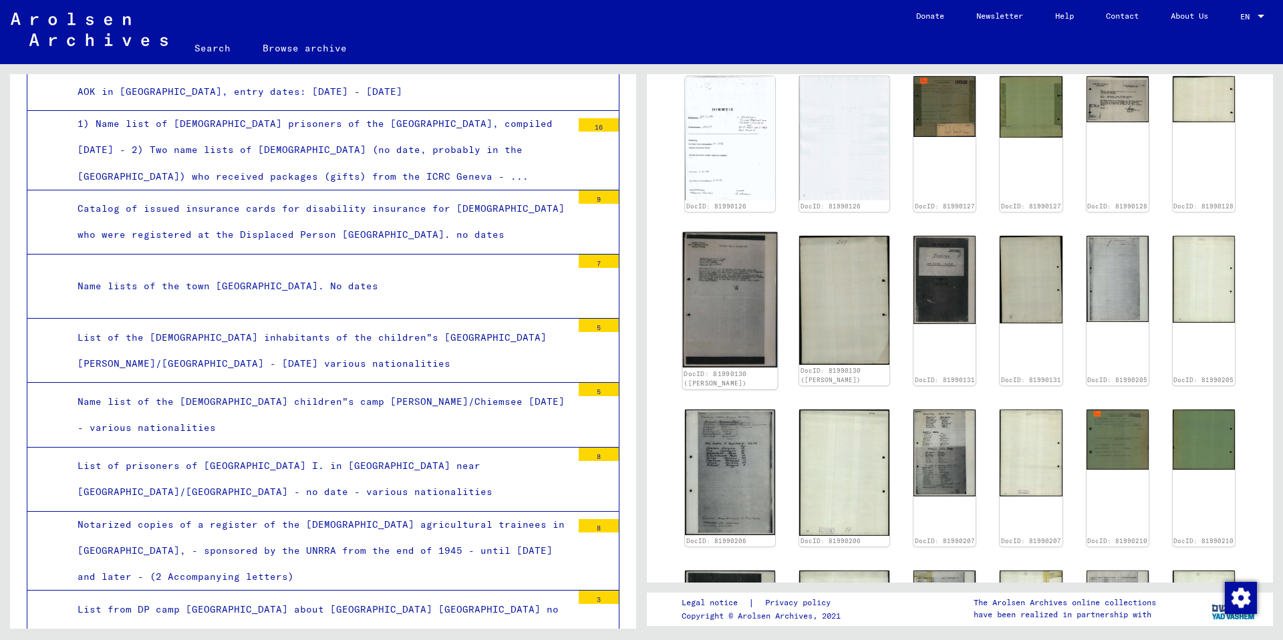
scroll to position [544, 0]
